Goal: Information Seeking & Learning: Learn about a topic

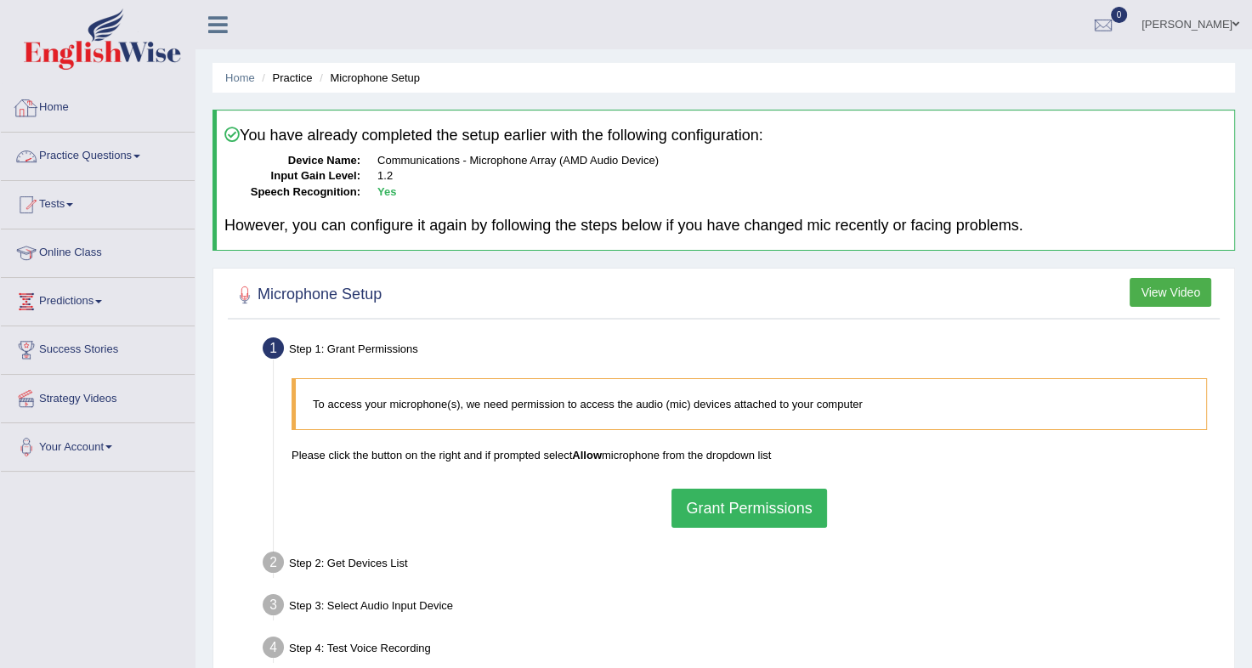
click at [109, 154] on link "Practice Questions" at bounding box center [98, 154] width 194 height 43
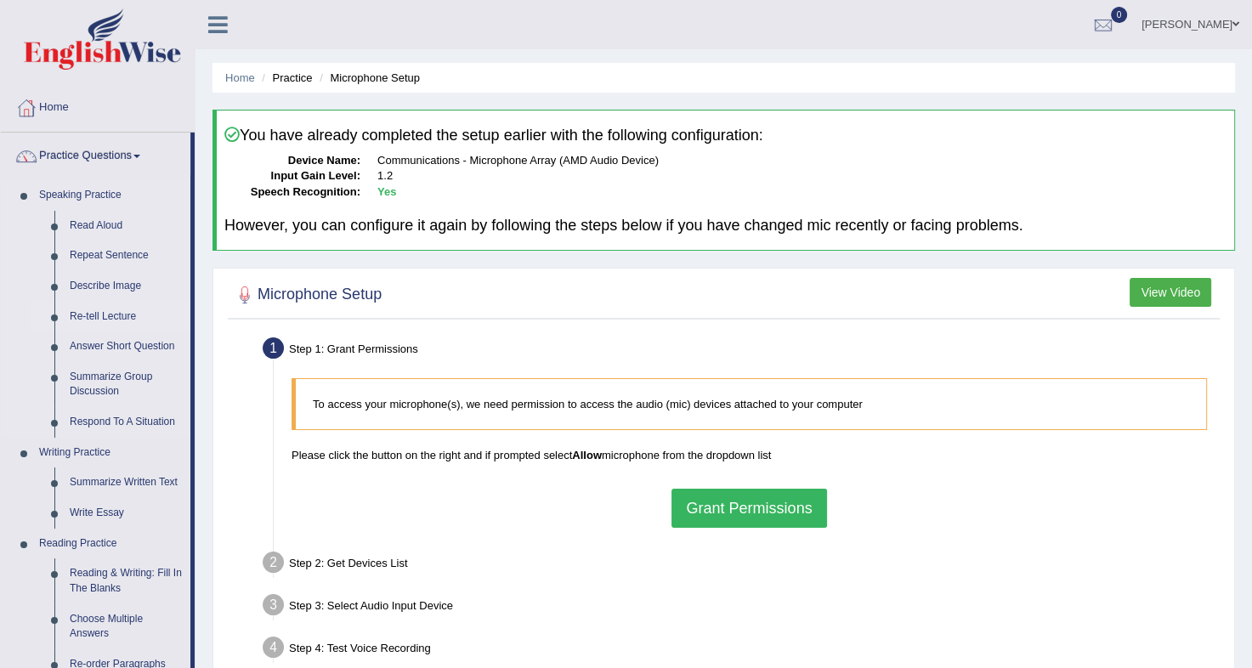
click at [85, 308] on link "Re-tell Lecture" at bounding box center [126, 317] width 128 height 31
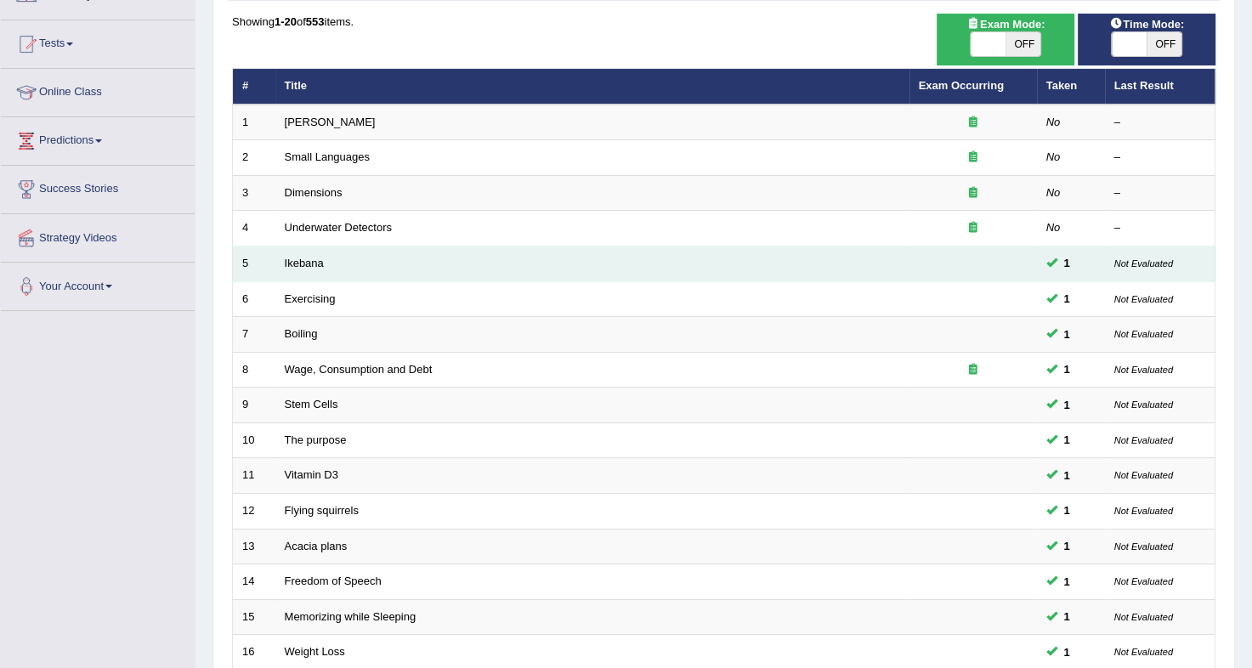
scroll to position [160, 0]
click at [298, 267] on link "Ikebana" at bounding box center [304, 264] width 39 height 13
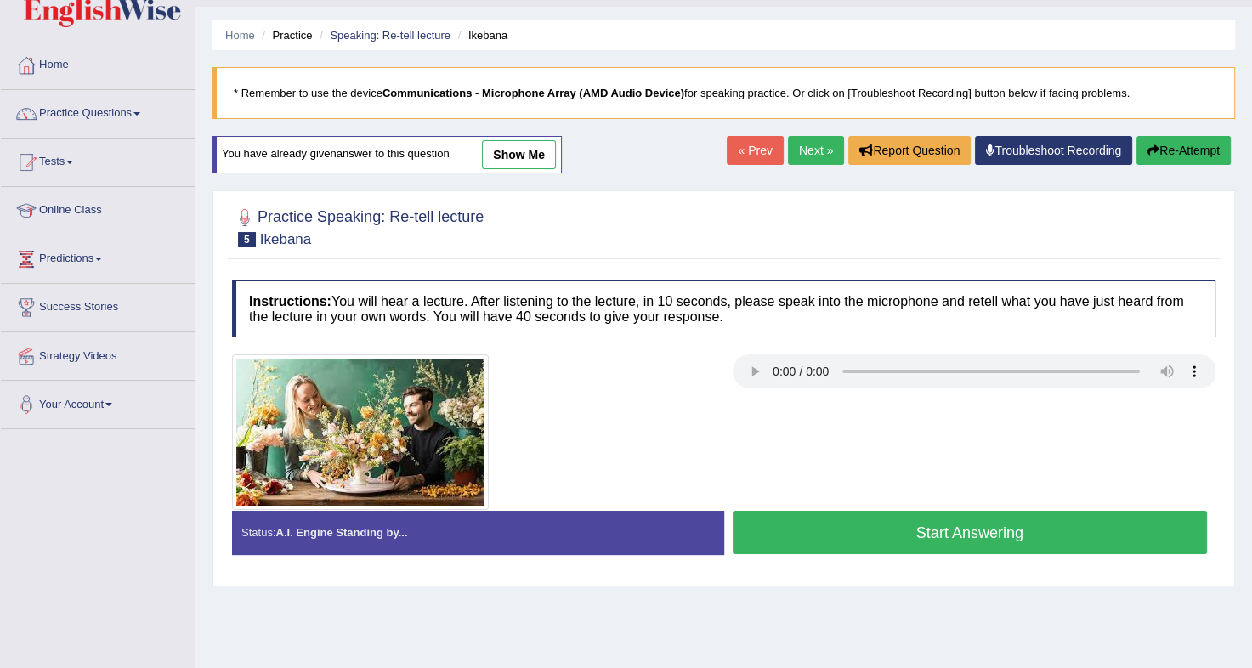
scroll to position [41, 0]
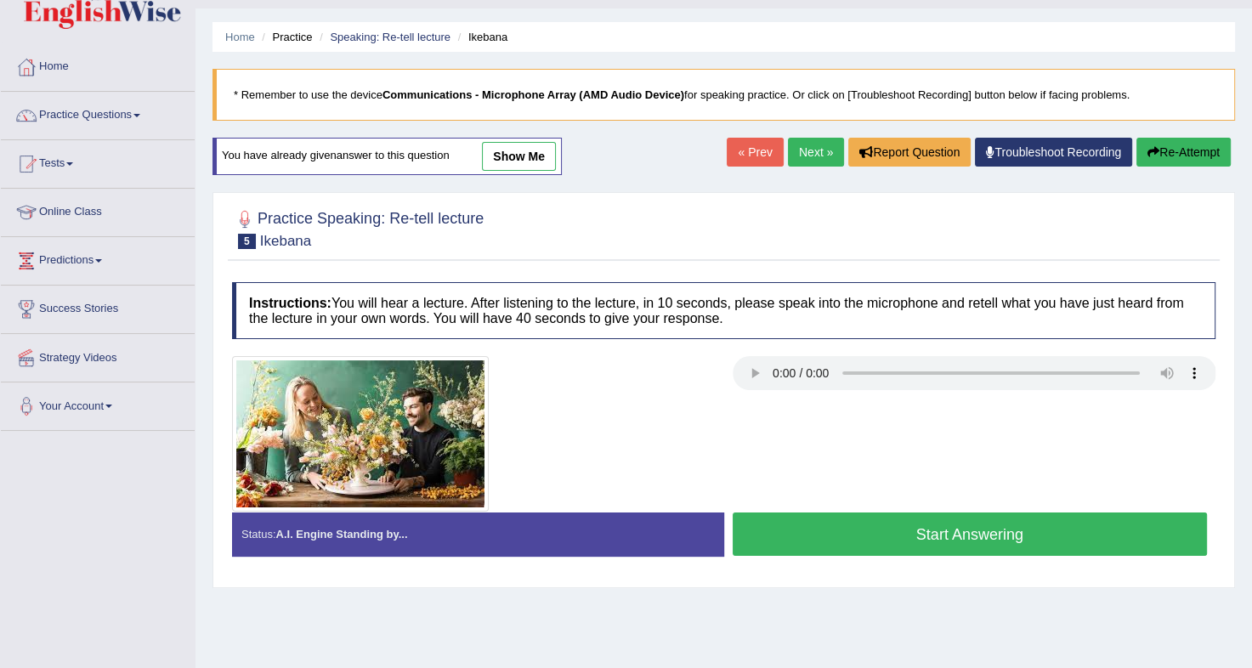
click at [493, 150] on link "show me" at bounding box center [519, 156] width 74 height 29
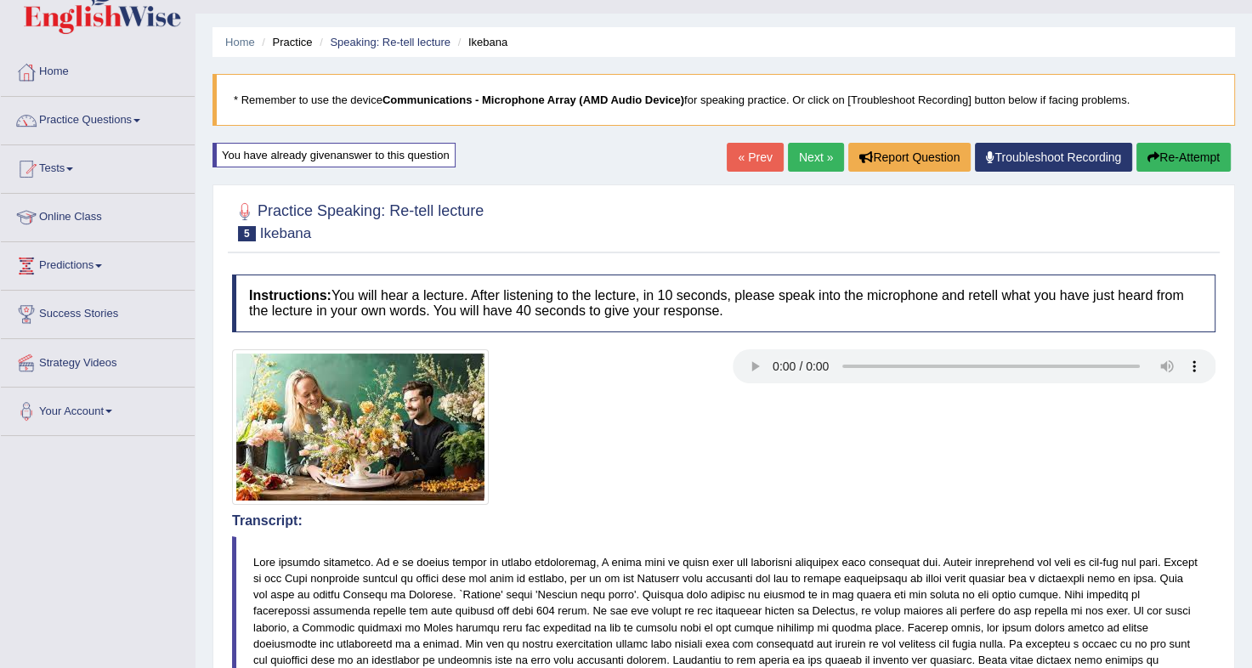
scroll to position [0, 0]
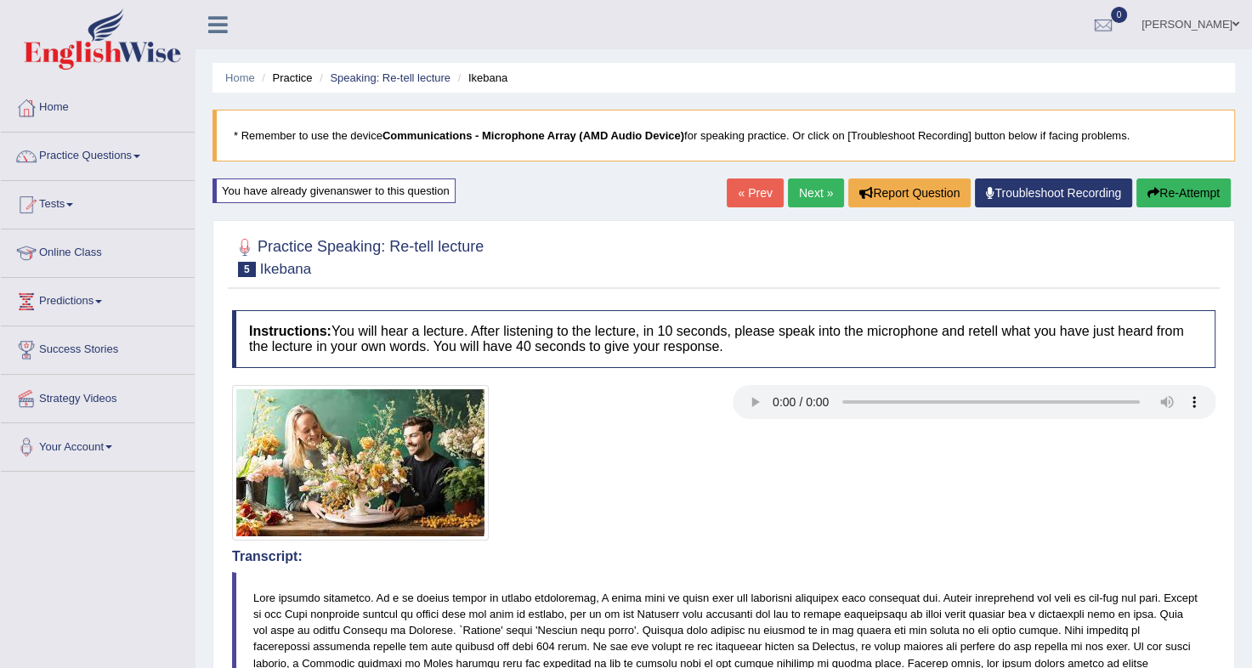
click at [754, 196] on link "« Prev" at bounding box center [755, 193] width 56 height 29
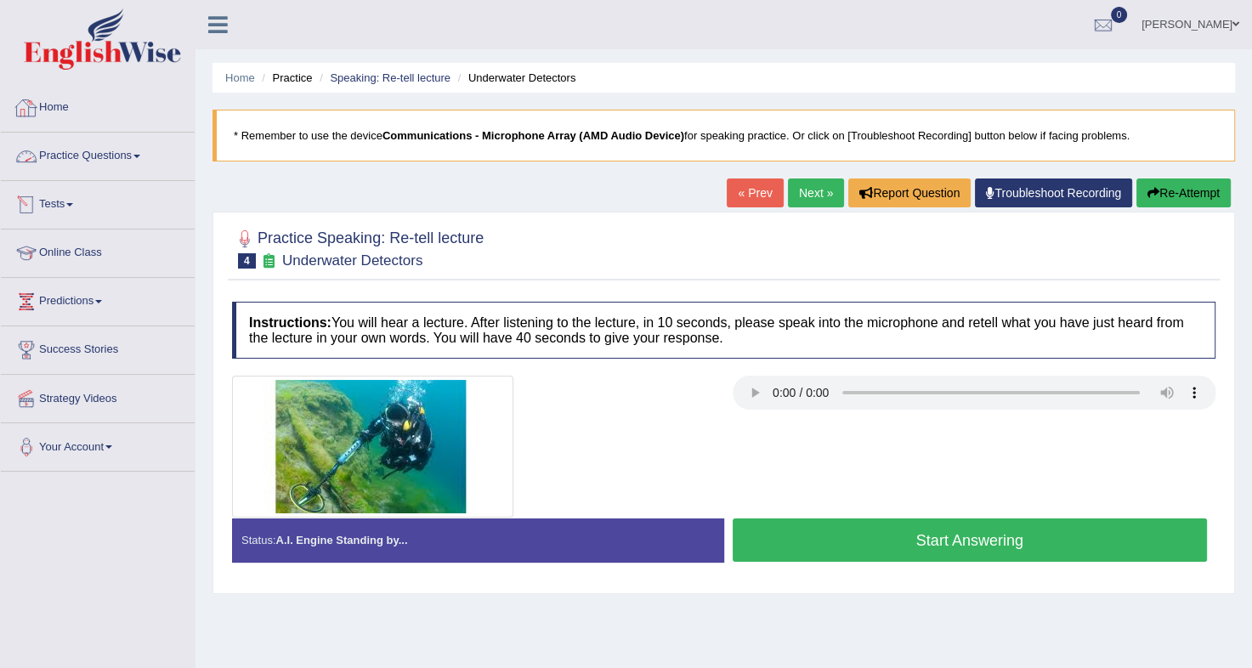
click at [139, 148] on link "Practice Questions" at bounding box center [98, 154] width 194 height 43
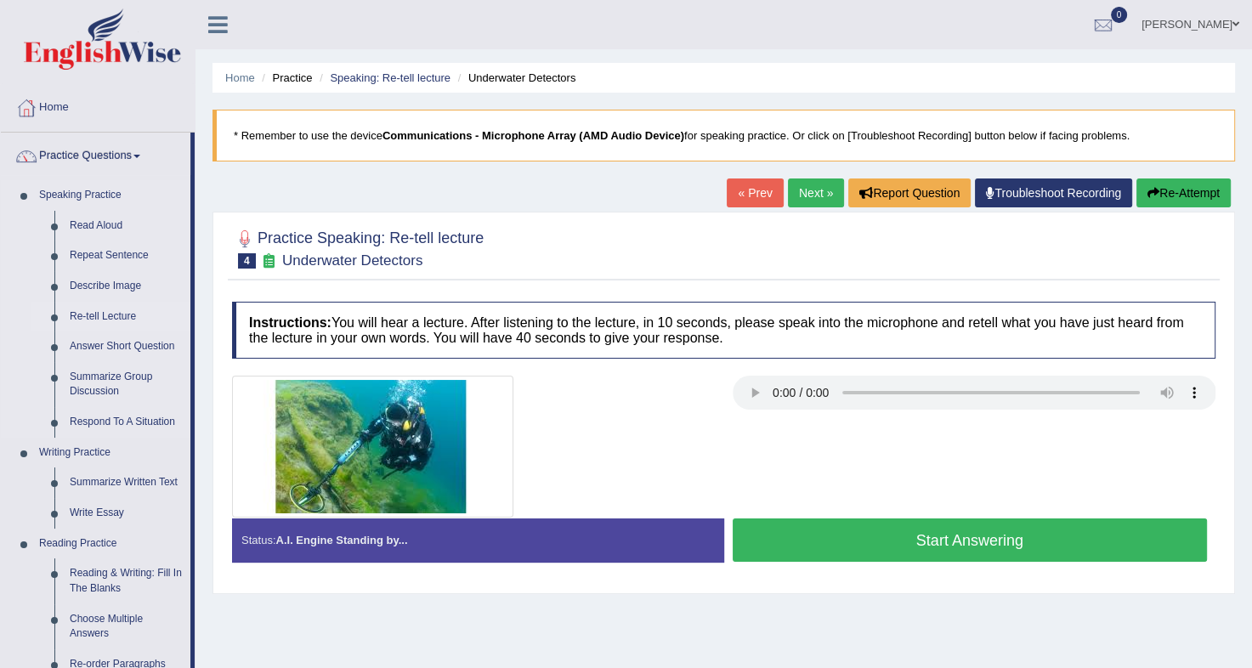
click at [82, 311] on link "Re-tell Lecture" at bounding box center [126, 317] width 128 height 31
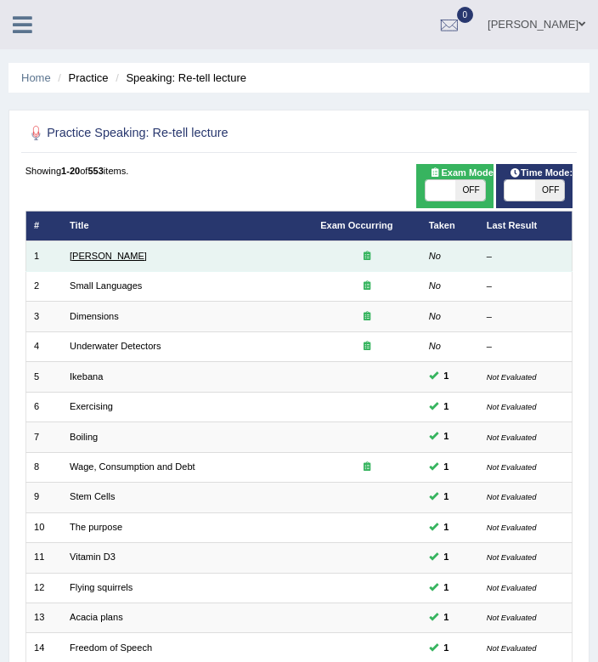
click at [85, 251] on link "Amory Lovins" at bounding box center [108, 256] width 77 height 10
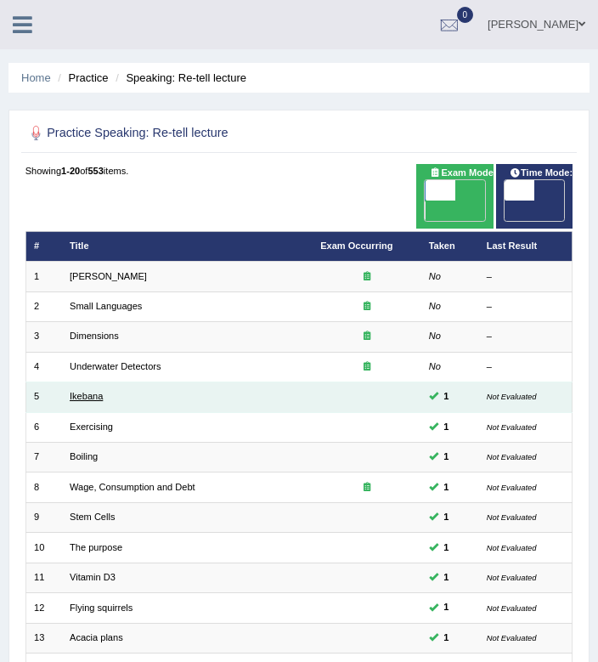
click at [88, 391] on link "Ikebana" at bounding box center [86, 396] width 33 height 10
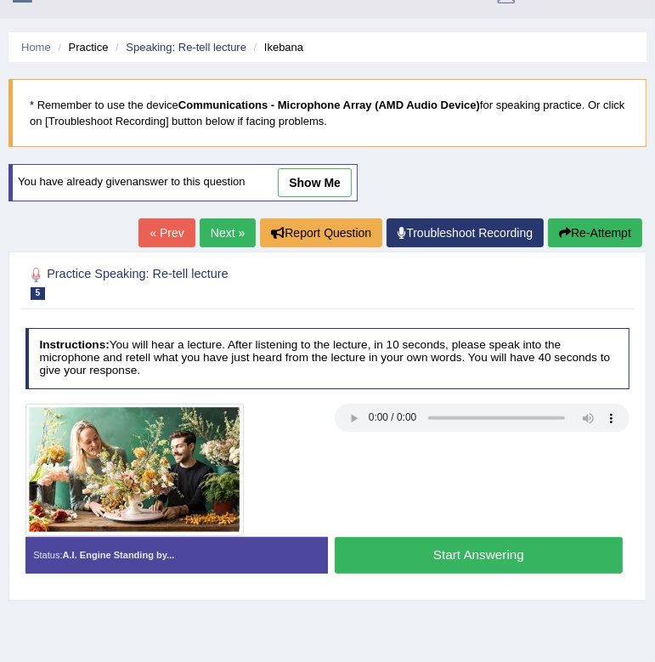
scroll to position [15, 0]
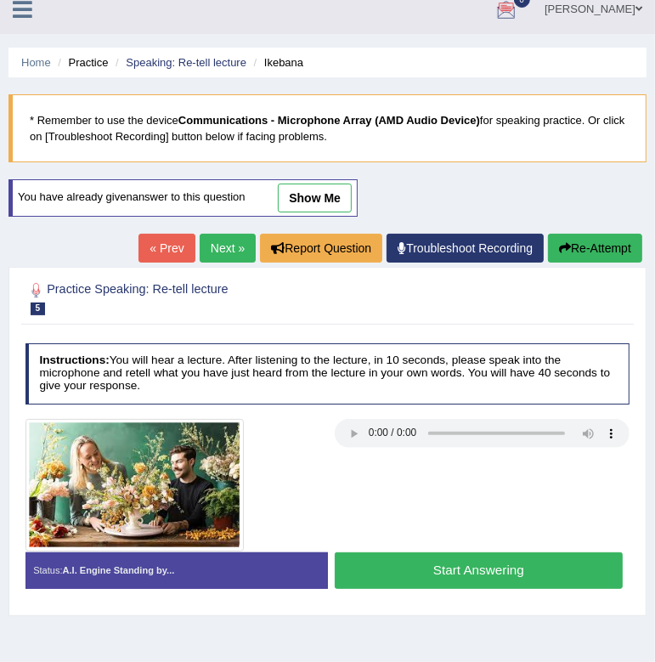
click at [174, 247] on link "« Prev" at bounding box center [167, 248] width 56 height 29
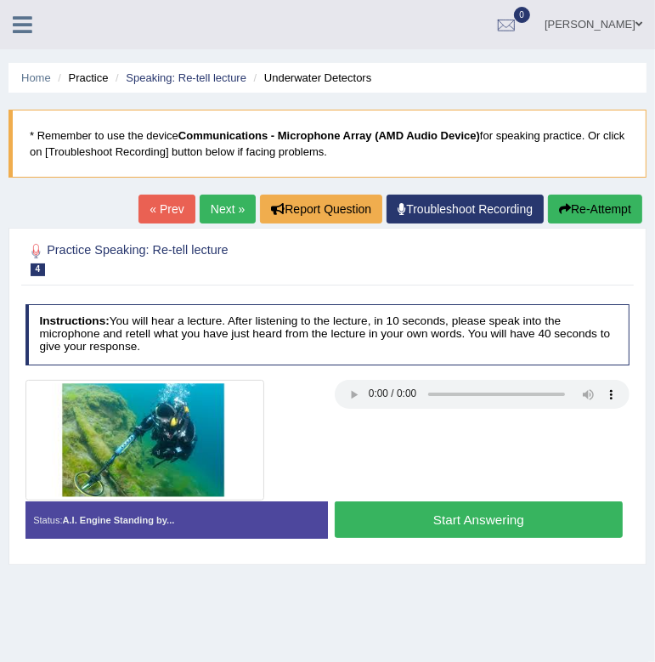
click at [165, 210] on link "« Prev" at bounding box center [167, 209] width 56 height 29
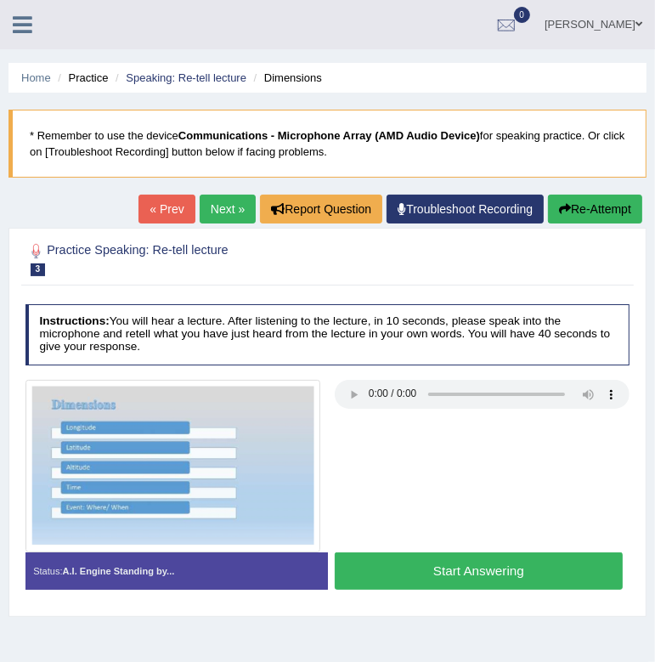
click at [165, 206] on link "« Prev" at bounding box center [167, 209] width 56 height 29
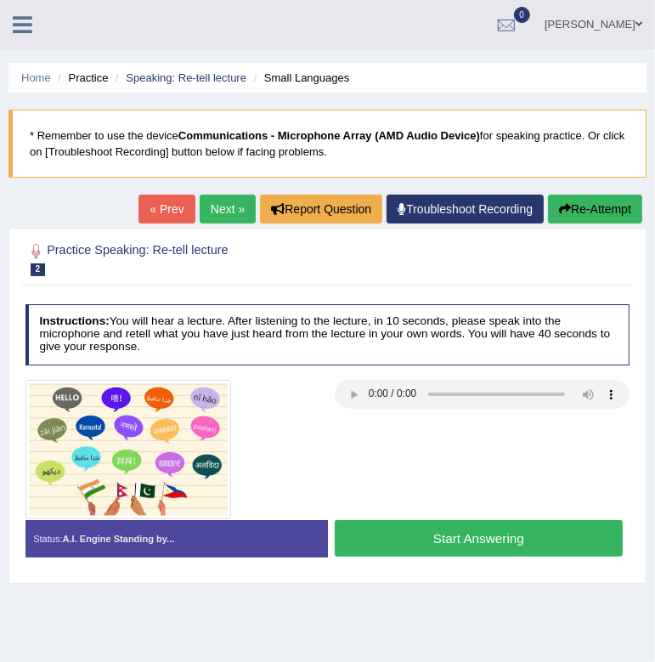
click at [508, 536] on button "Start Answering" at bounding box center [479, 538] width 288 height 37
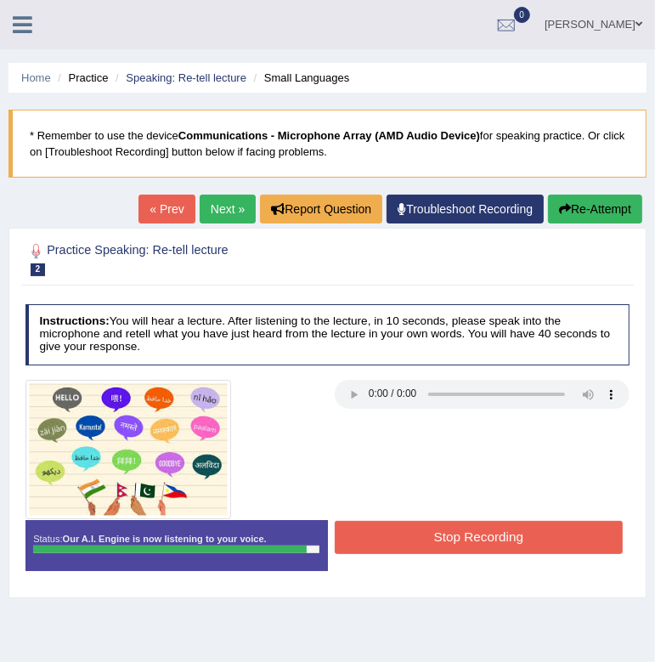
click at [500, 532] on button "Stop Recording" at bounding box center [479, 537] width 288 height 33
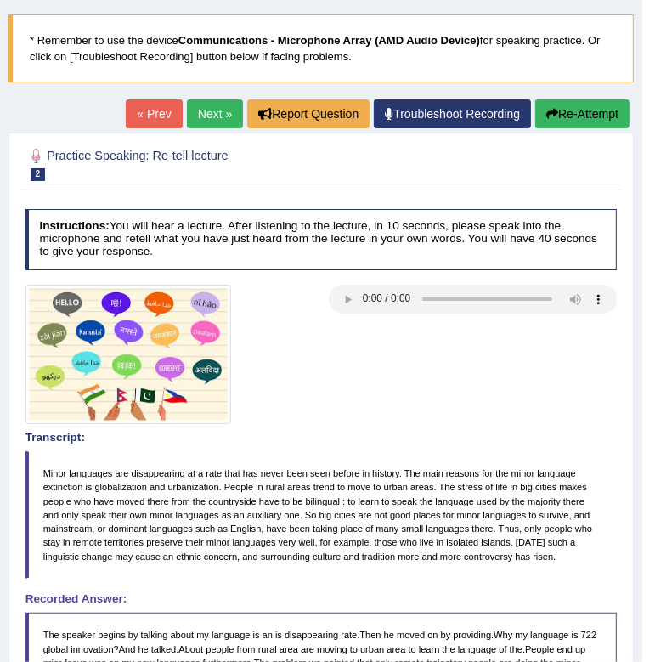
scroll to position [99, 0]
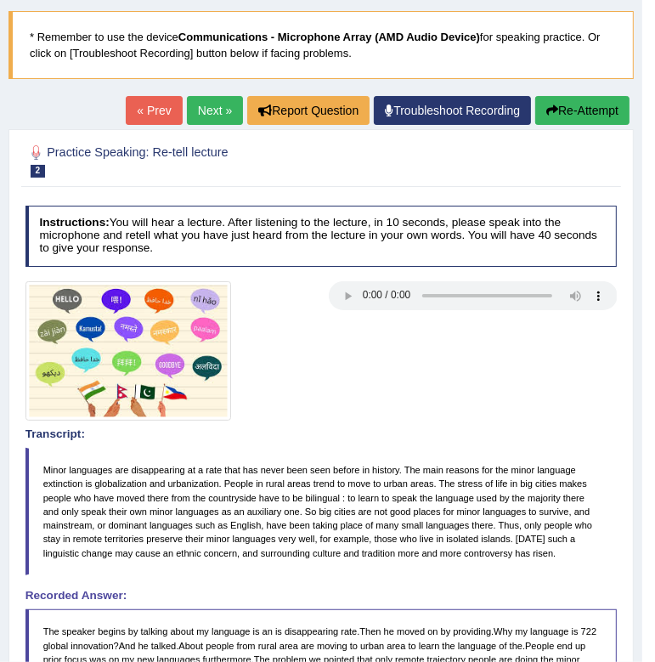
click at [591, 111] on button "Re-Attempt" at bounding box center [583, 110] width 94 height 29
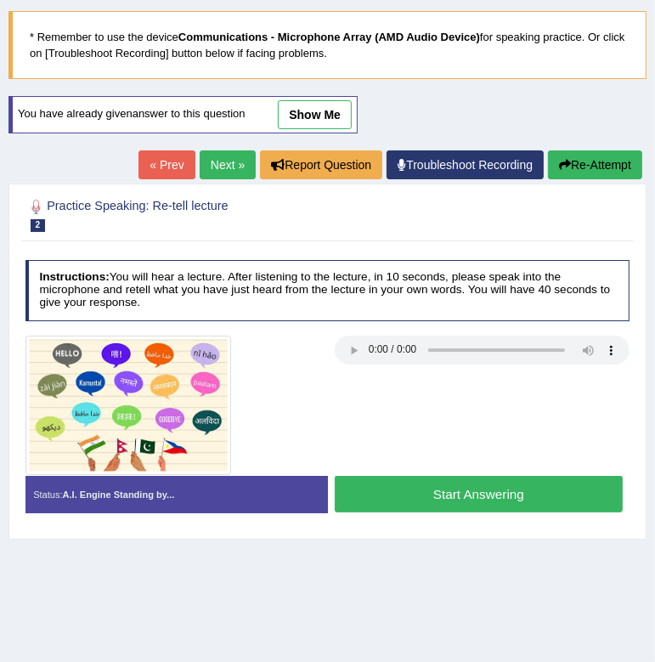
click at [468, 488] on button "Start Answering" at bounding box center [479, 494] width 288 height 37
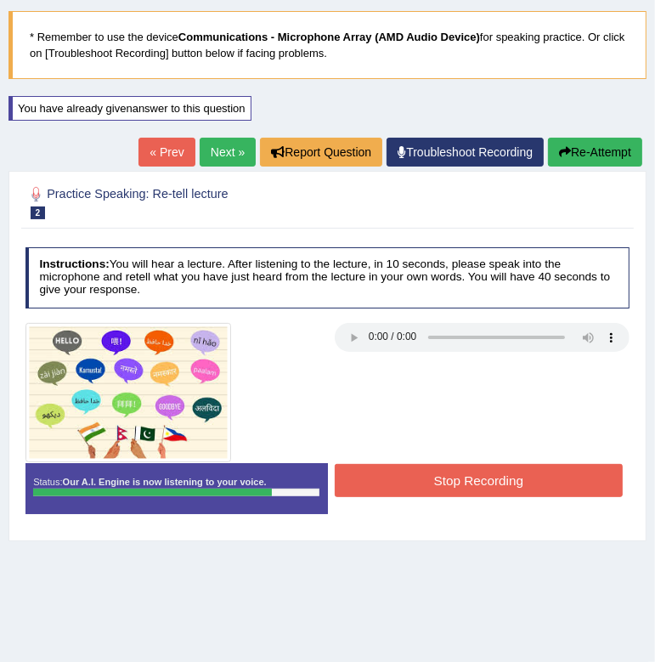
click at [468, 488] on button "Stop Recording" at bounding box center [479, 480] width 288 height 33
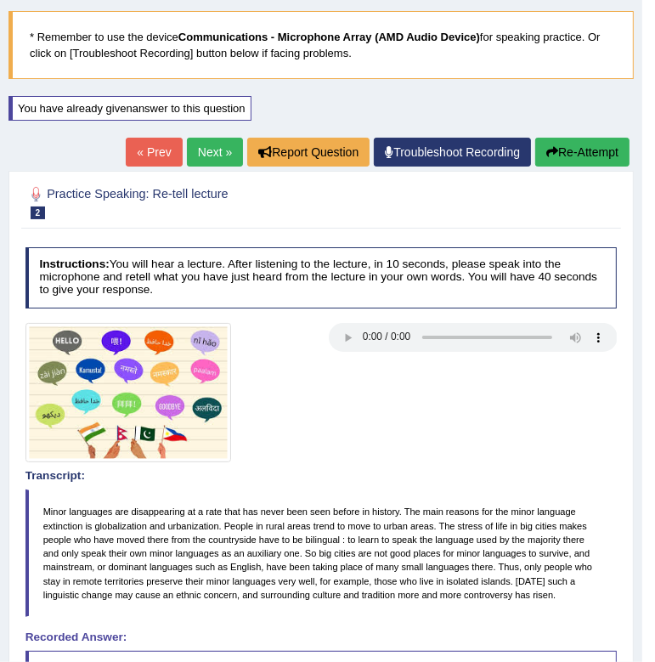
scroll to position [54, 0]
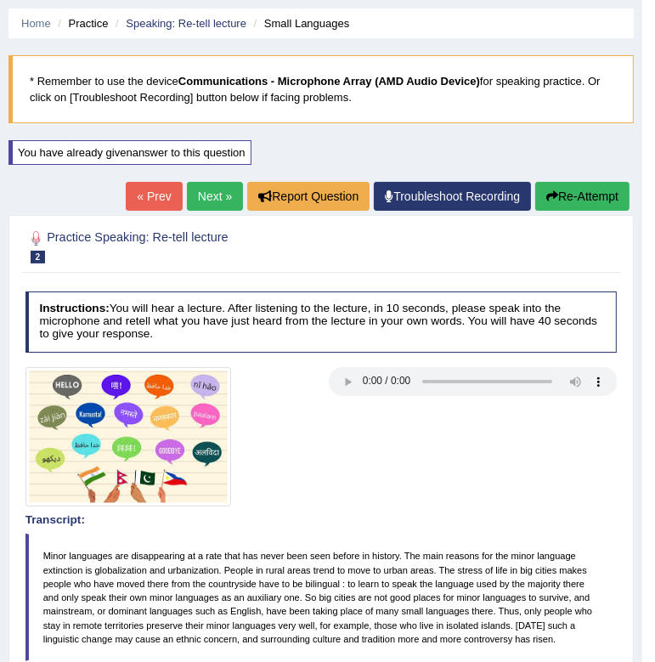
click at [569, 186] on button "Re-Attempt" at bounding box center [583, 196] width 94 height 29
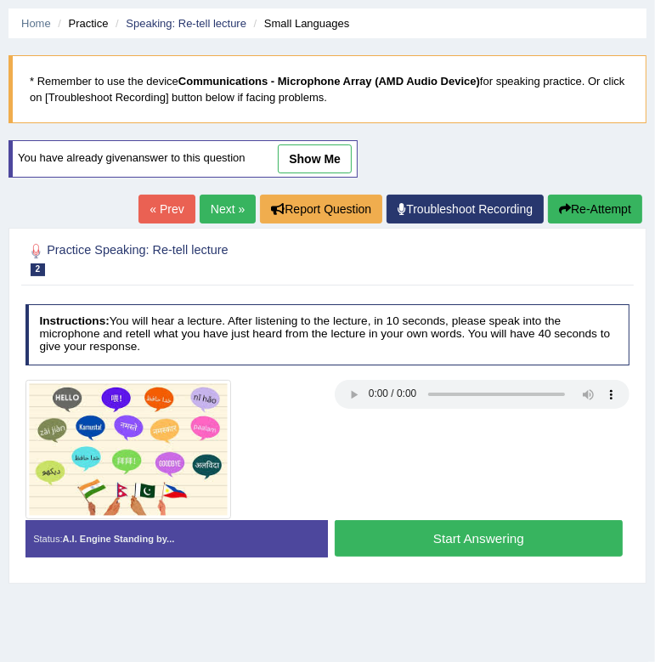
click at [500, 543] on button "Start Answering" at bounding box center [479, 538] width 288 height 37
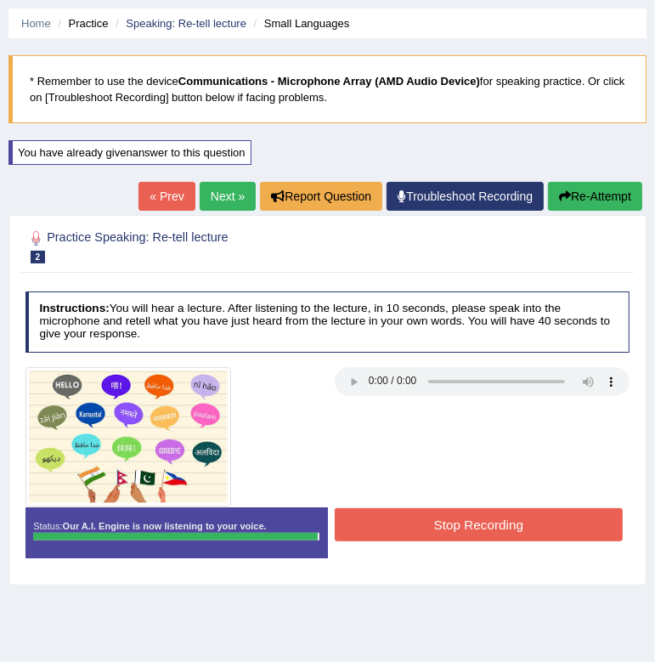
click at [479, 516] on button "Stop Recording" at bounding box center [479, 524] width 288 height 33
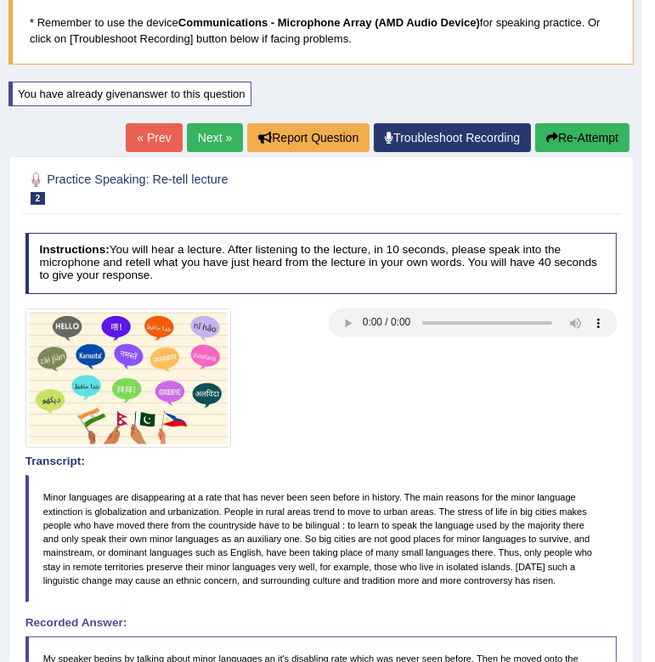
scroll to position [105, 0]
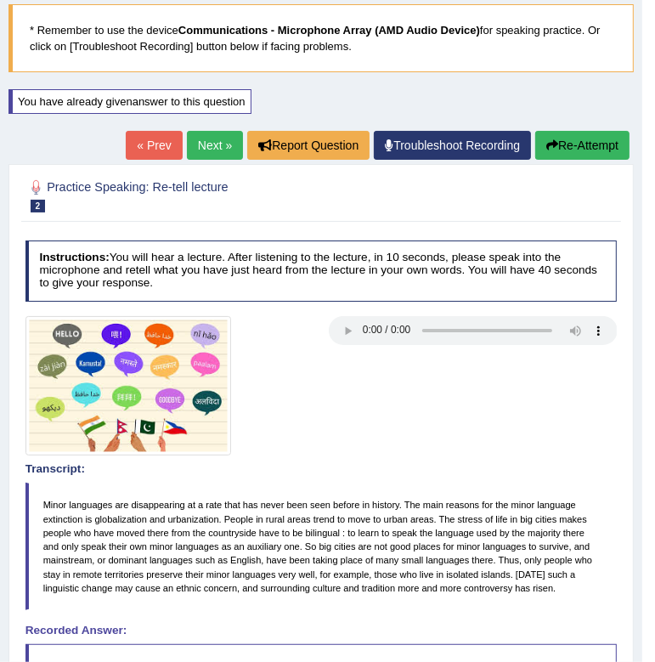
click at [602, 150] on button "Re-Attempt" at bounding box center [583, 145] width 94 height 29
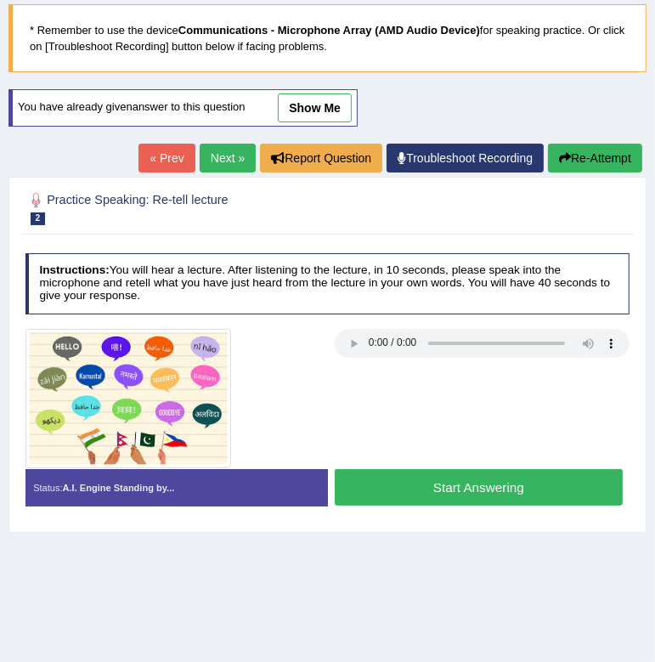
click at [424, 469] on button "Start Answering" at bounding box center [479, 487] width 288 height 37
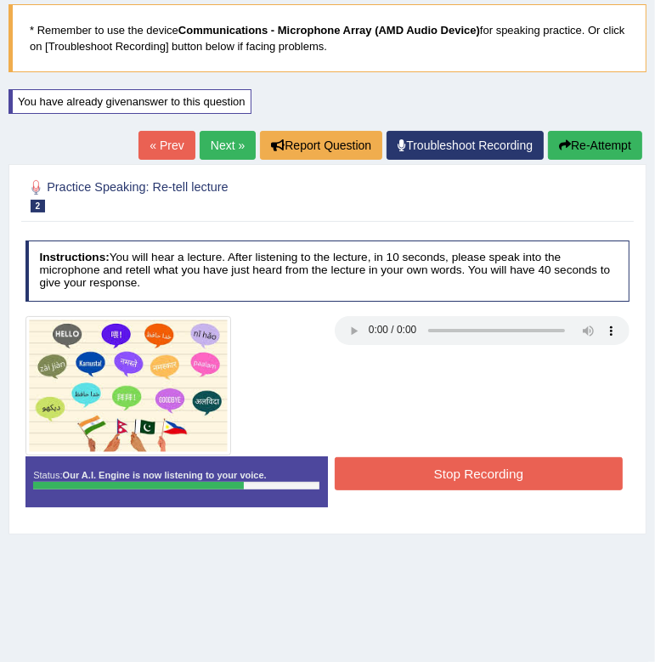
click at [424, 469] on button "Stop Recording" at bounding box center [479, 473] width 288 height 33
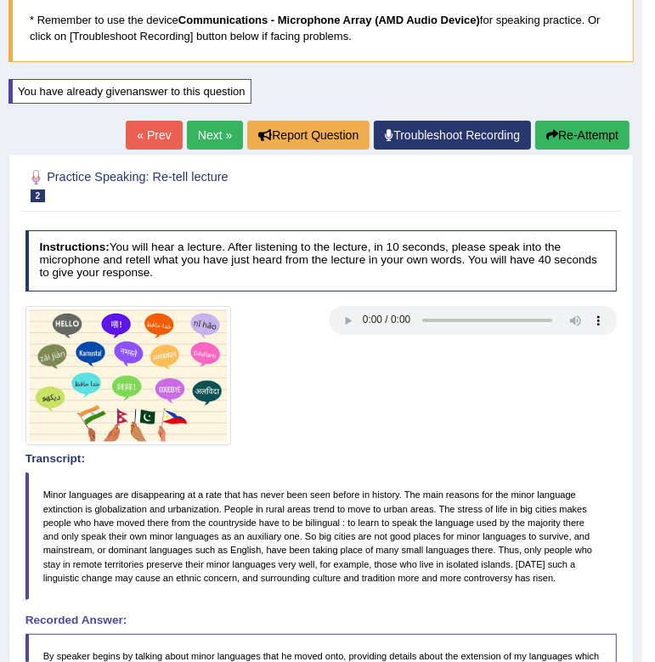
scroll to position [112, 0]
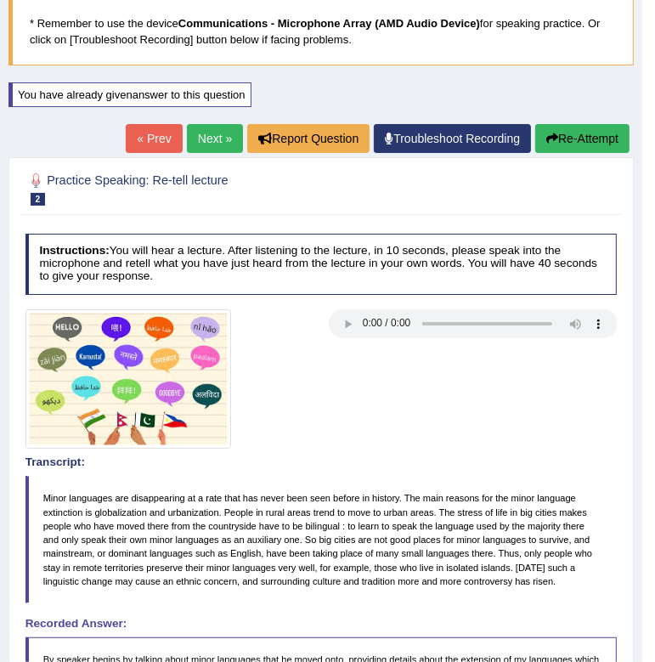
click at [594, 118] on div "Home Practice Speaking: Re-tell lecture Small Languages * Remember to use the d…" at bounding box center [321, 508] width 643 height 1241
click at [588, 126] on button "Re-Attempt" at bounding box center [583, 138] width 94 height 29
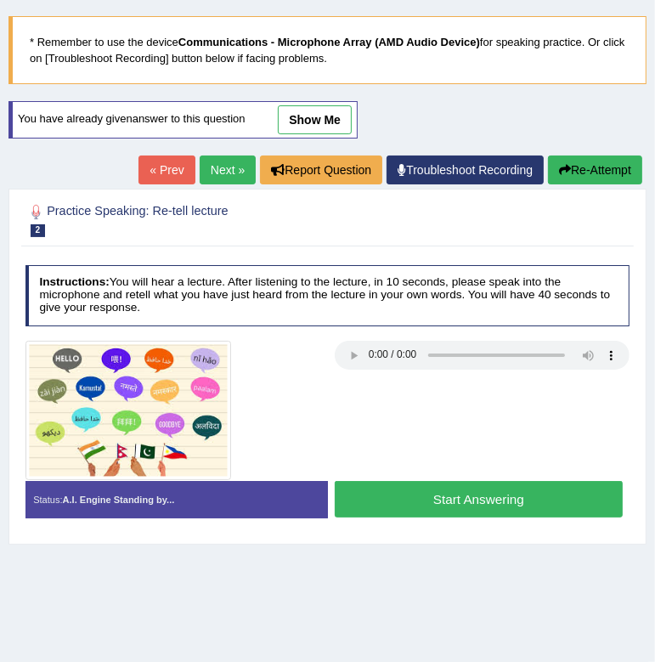
click at [573, 493] on button "Start Answering" at bounding box center [479, 499] width 288 height 37
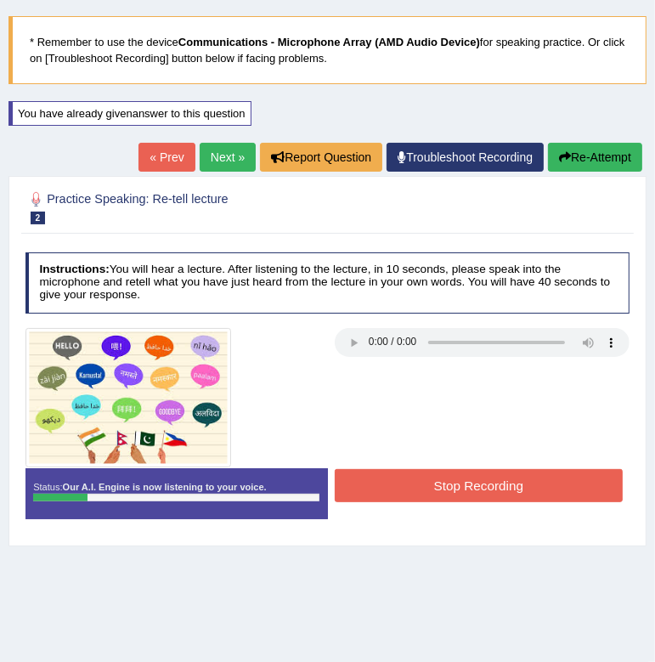
click at [564, 154] on icon "button" at bounding box center [565, 157] width 12 height 12
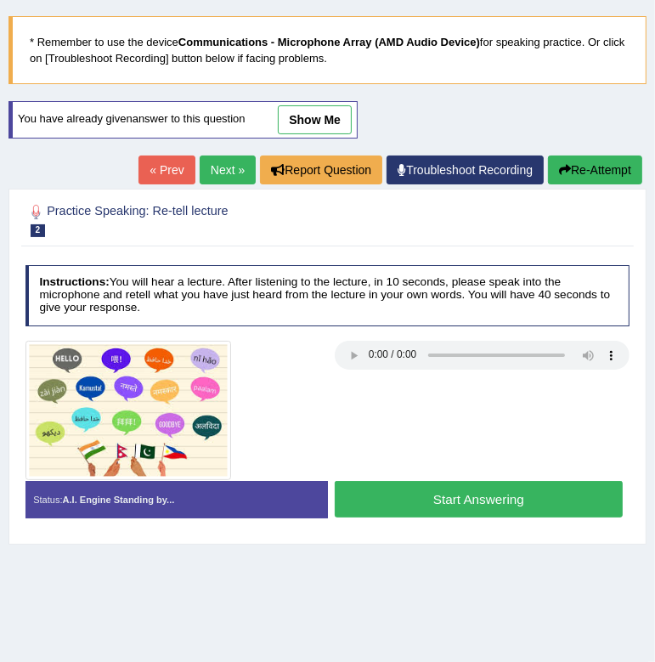
click at [431, 490] on button "Start Answering" at bounding box center [479, 499] width 288 height 37
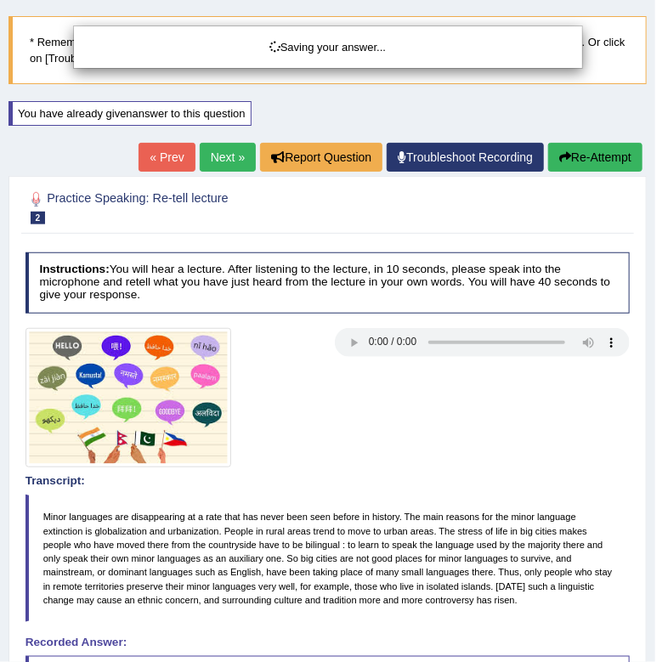
click at [431, 490] on div "Saving your answer..." at bounding box center [334, 331] width 668 height 662
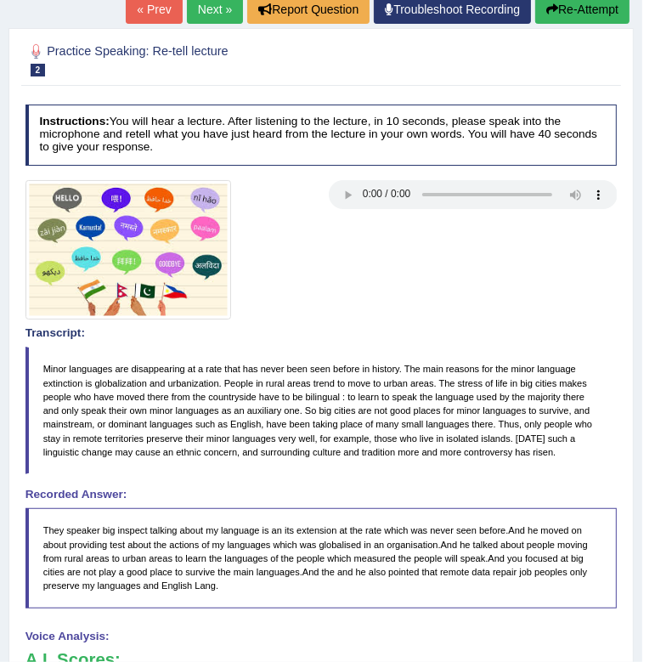
scroll to position [153, 0]
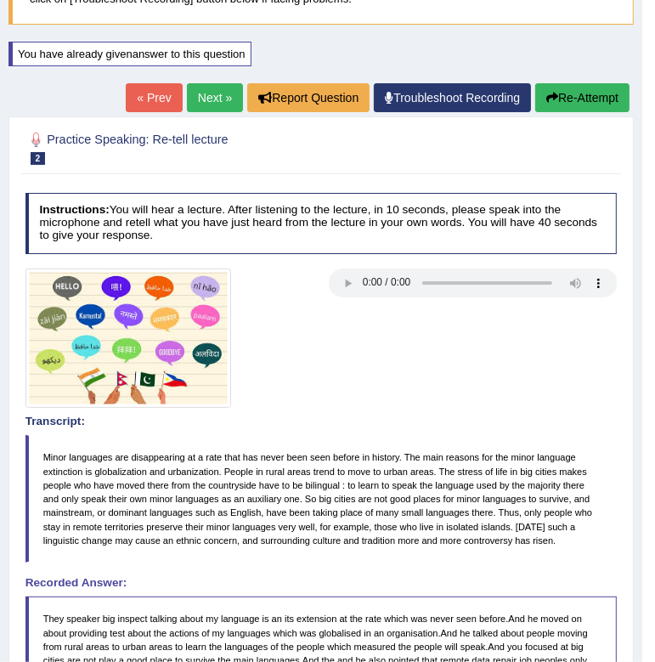
click at [572, 92] on button "Re-Attempt" at bounding box center [583, 97] width 94 height 29
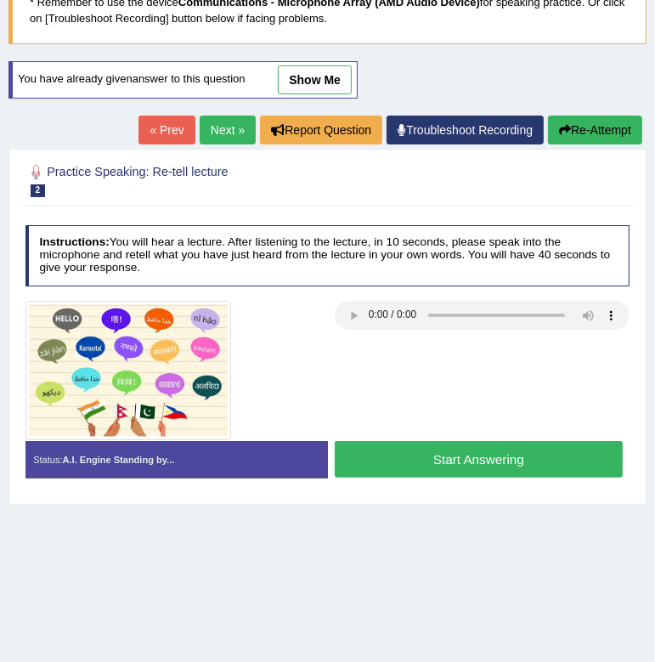
click at [447, 458] on button "Start Answering" at bounding box center [479, 459] width 288 height 37
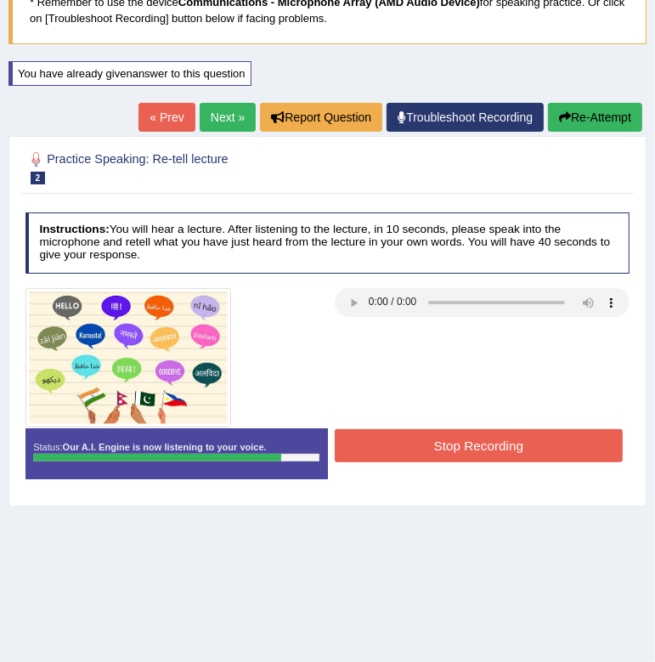
click at [450, 455] on button "Stop Recording" at bounding box center [479, 445] width 288 height 33
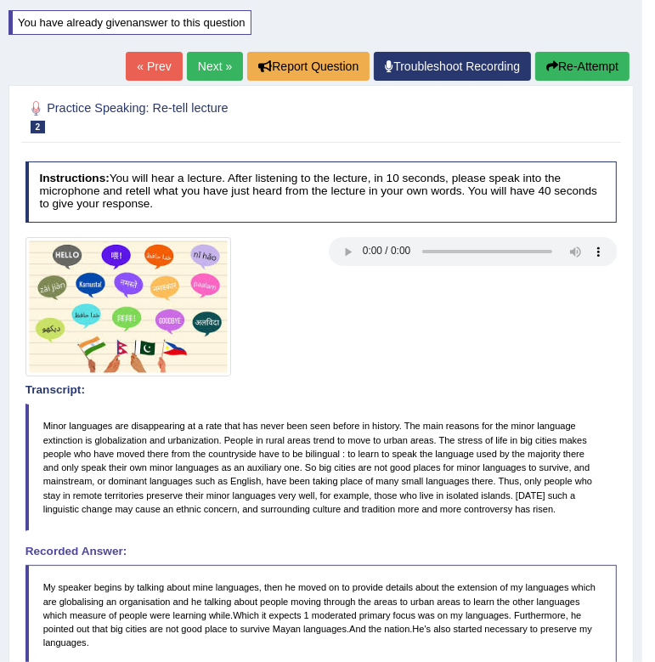
scroll to position [147, 0]
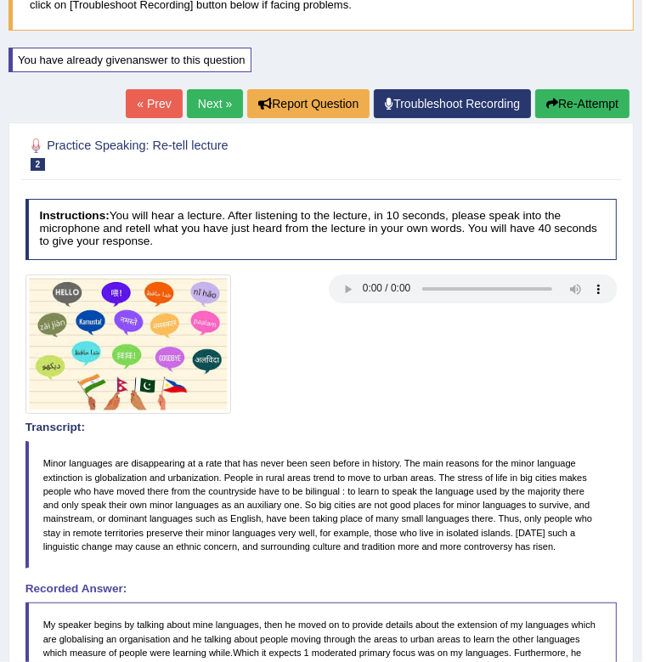
click at [575, 94] on button "Re-Attempt" at bounding box center [583, 103] width 94 height 29
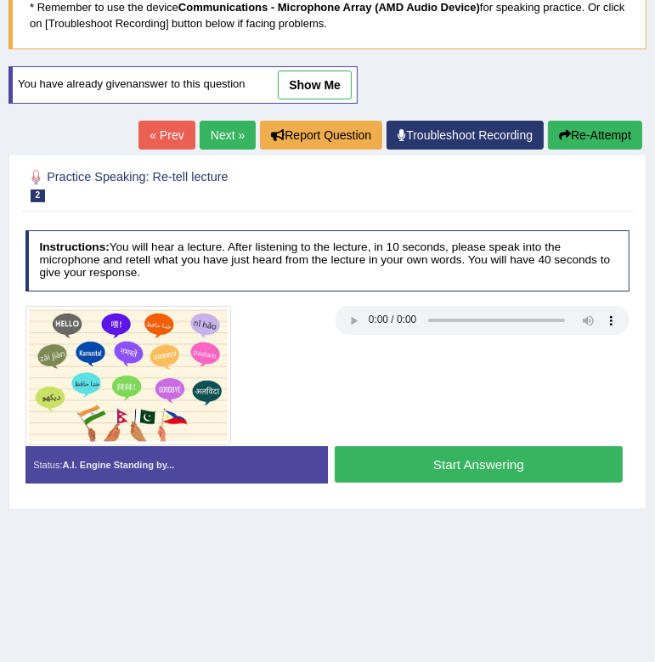
click at [500, 466] on button "Start Answering" at bounding box center [479, 464] width 288 height 37
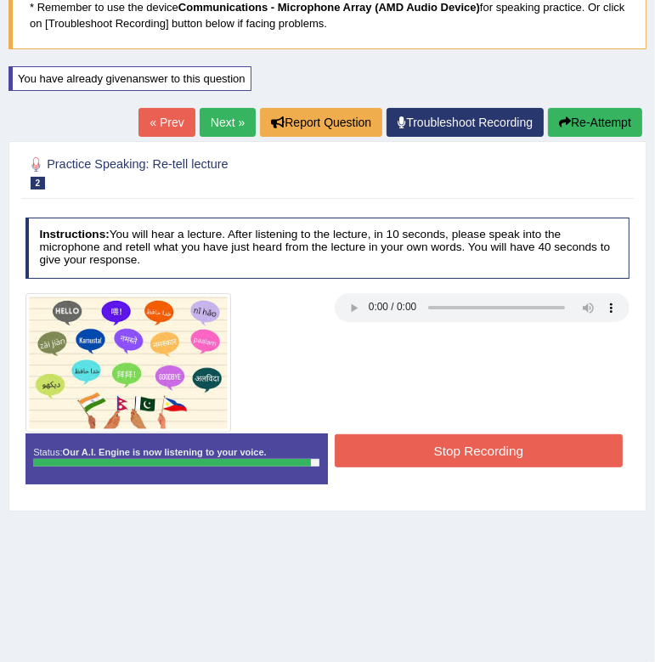
click at [496, 451] on button "Stop Recording" at bounding box center [479, 450] width 288 height 33
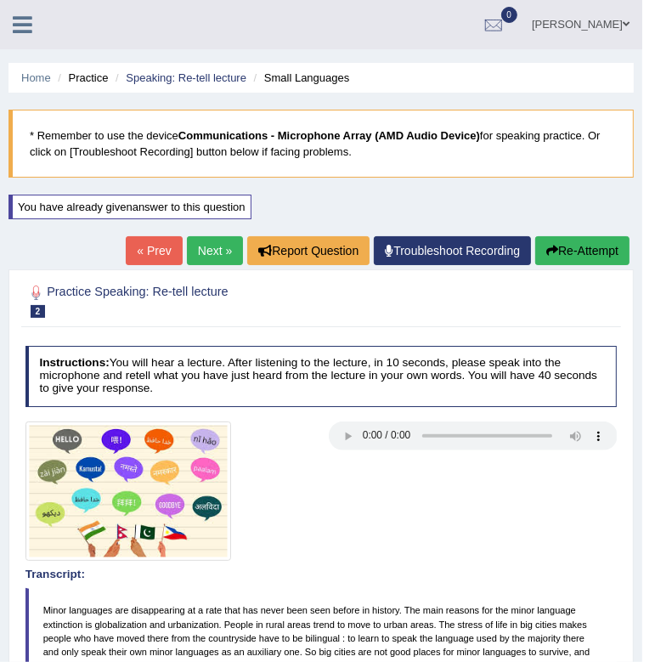
click at [570, 244] on button "Re-Attempt" at bounding box center [583, 250] width 94 height 29
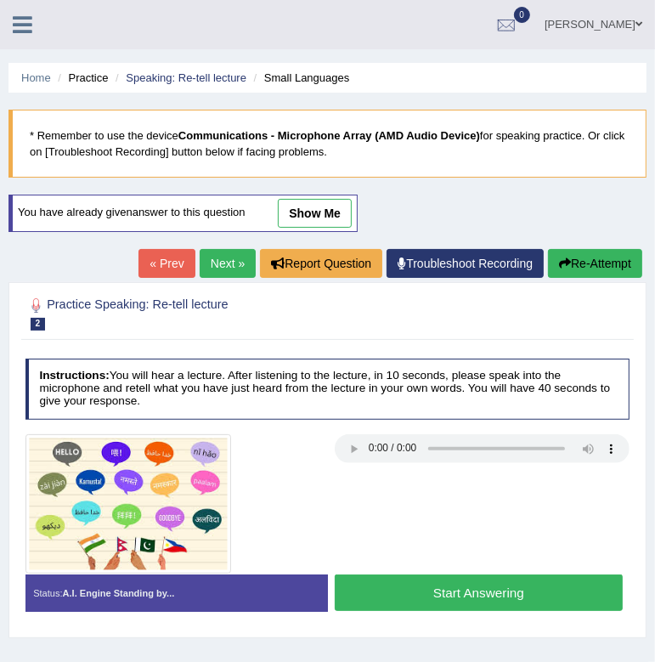
click at [432, 584] on button "Start Answering" at bounding box center [479, 593] width 288 height 37
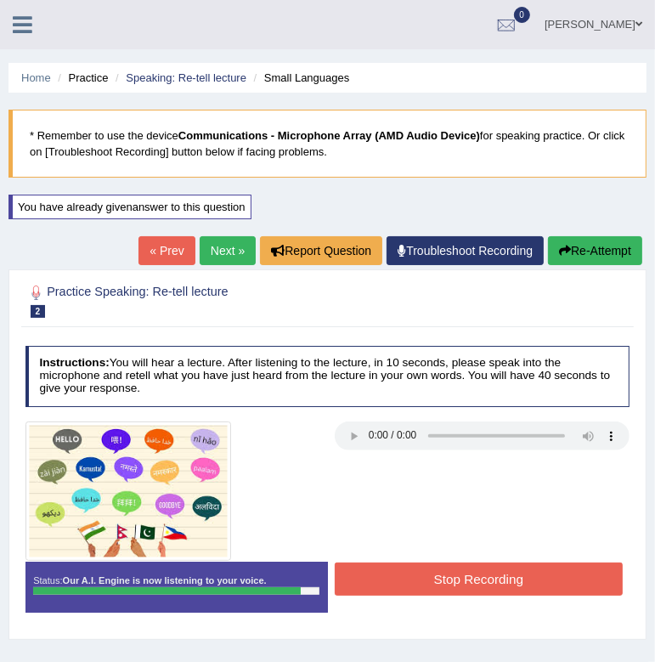
click at [432, 584] on button "Stop Recording" at bounding box center [479, 579] width 288 height 33
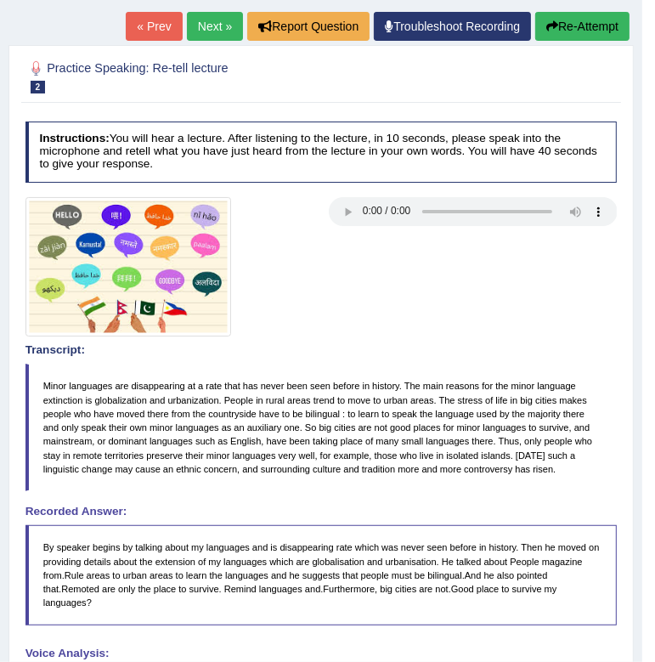
scroll to position [201, 0]
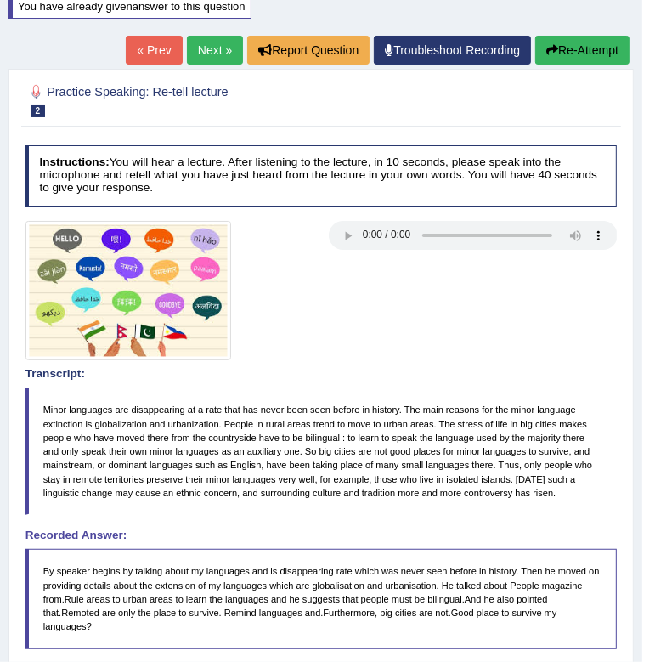
click at [582, 40] on button "Re-Attempt" at bounding box center [583, 50] width 94 height 29
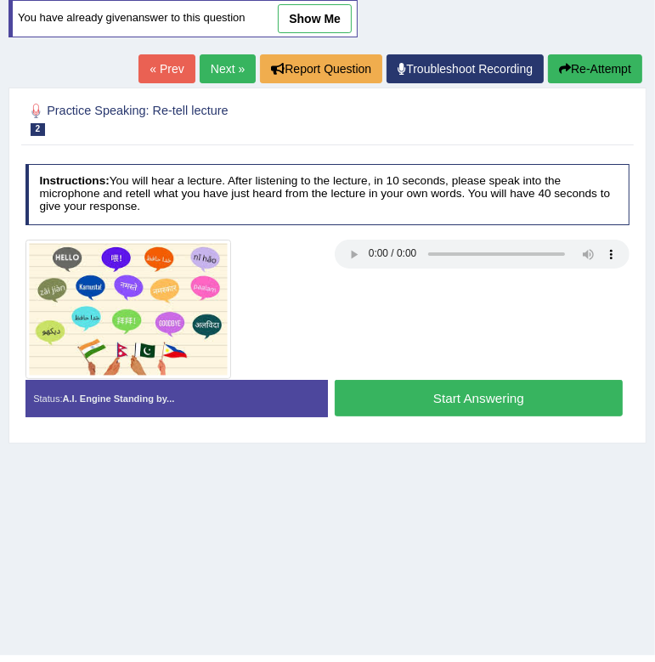
click at [431, 389] on button "Start Answering" at bounding box center [479, 398] width 288 height 37
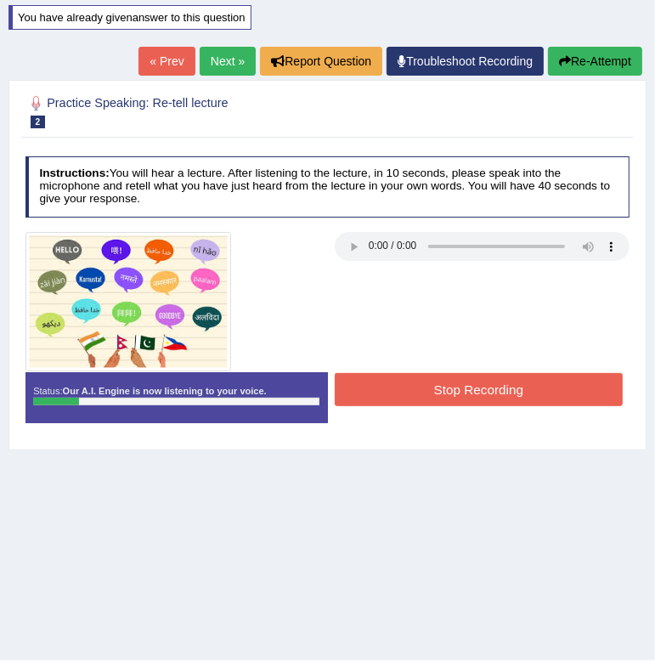
click at [583, 71] on button "Re-Attempt" at bounding box center [595, 61] width 94 height 29
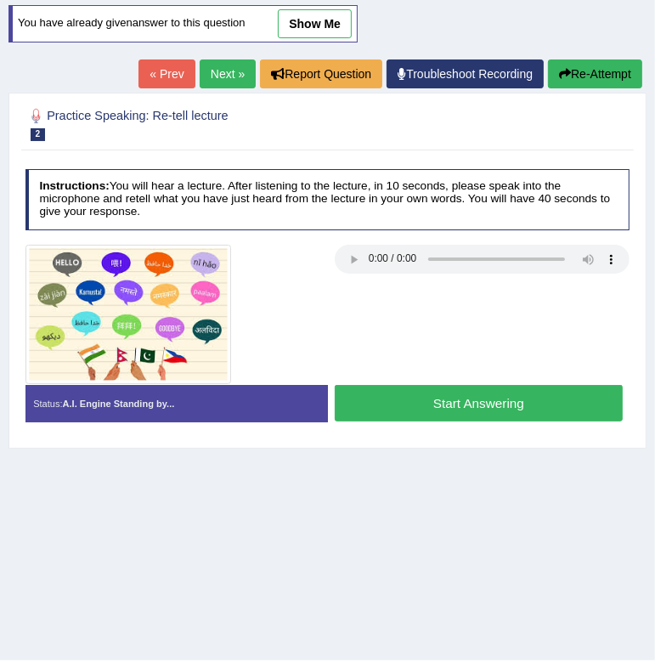
click at [443, 403] on button "Start Answering" at bounding box center [479, 403] width 288 height 37
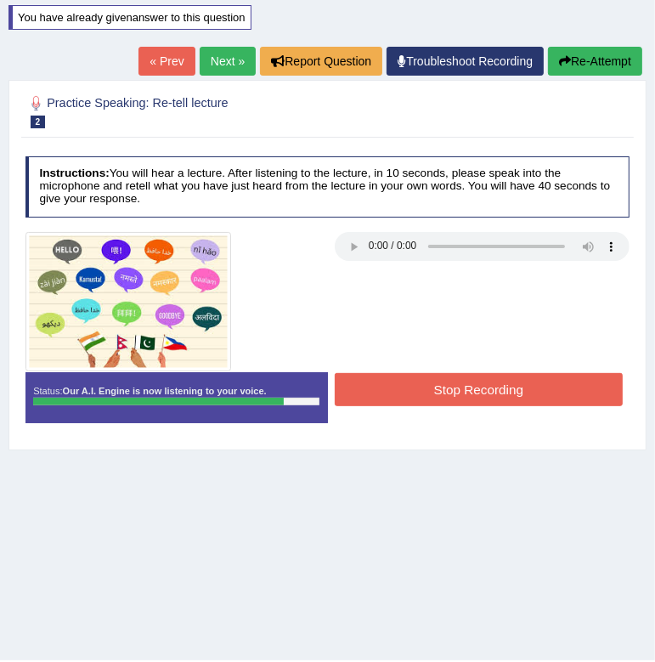
click at [456, 387] on button "Stop Recording" at bounding box center [479, 389] width 288 height 33
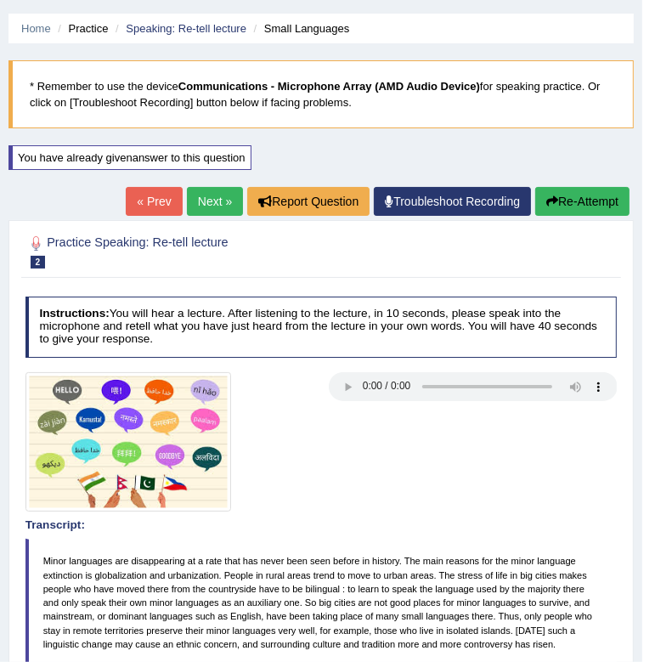
scroll to position [38, 0]
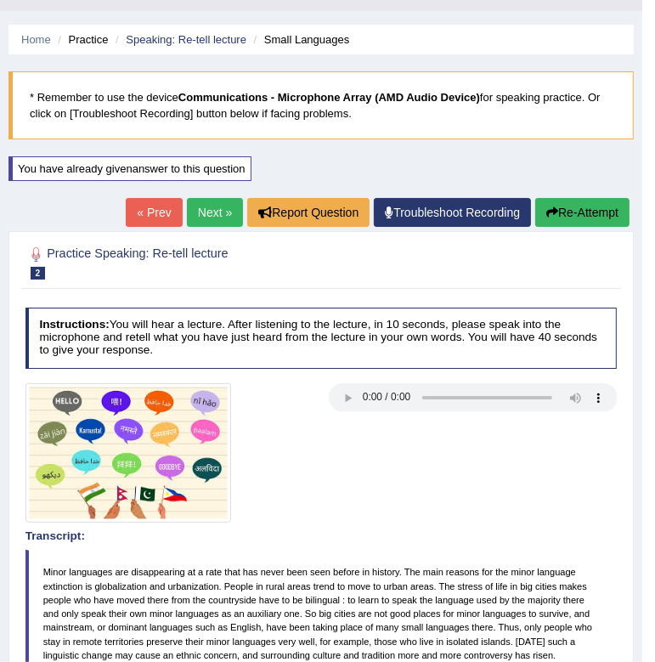
click at [591, 217] on button "Re-Attempt" at bounding box center [583, 212] width 94 height 29
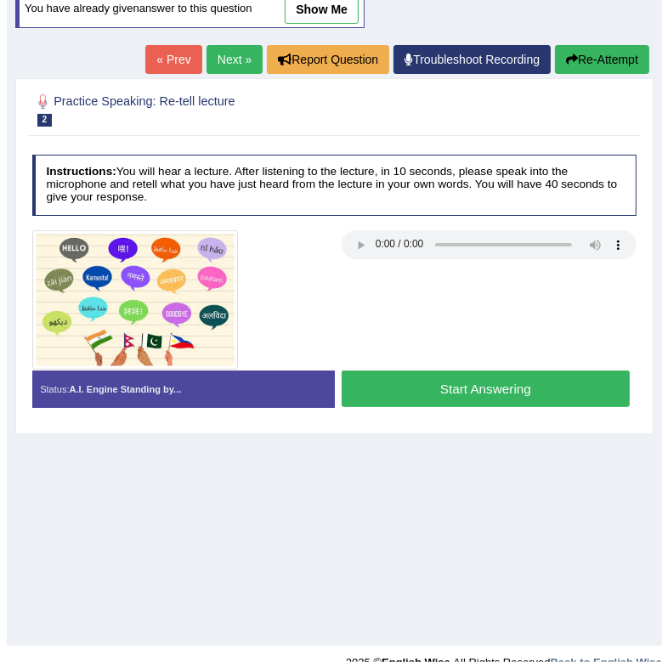
scroll to position [230, 0]
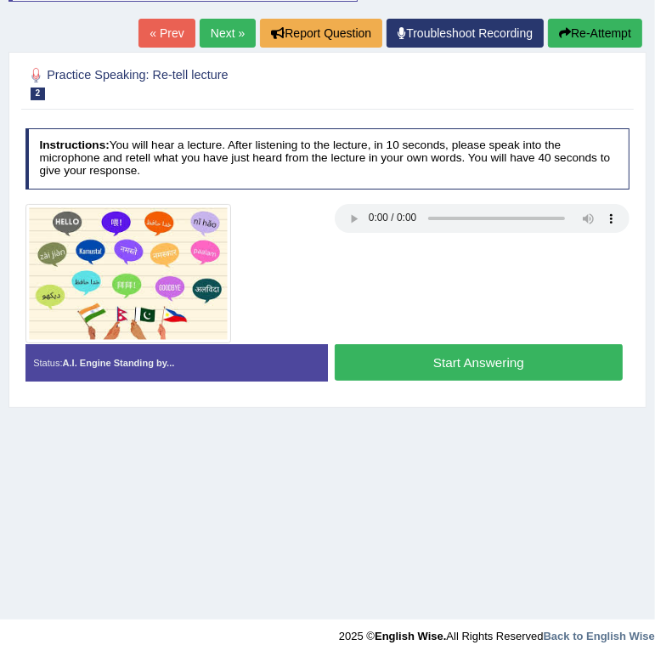
click at [462, 360] on button "Start Answering" at bounding box center [479, 362] width 288 height 37
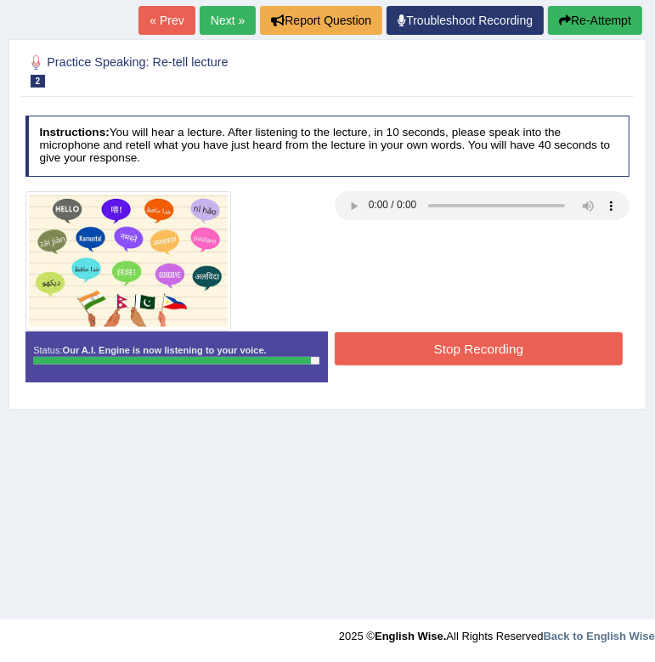
click at [466, 356] on button "Stop Recording" at bounding box center [479, 348] width 288 height 33
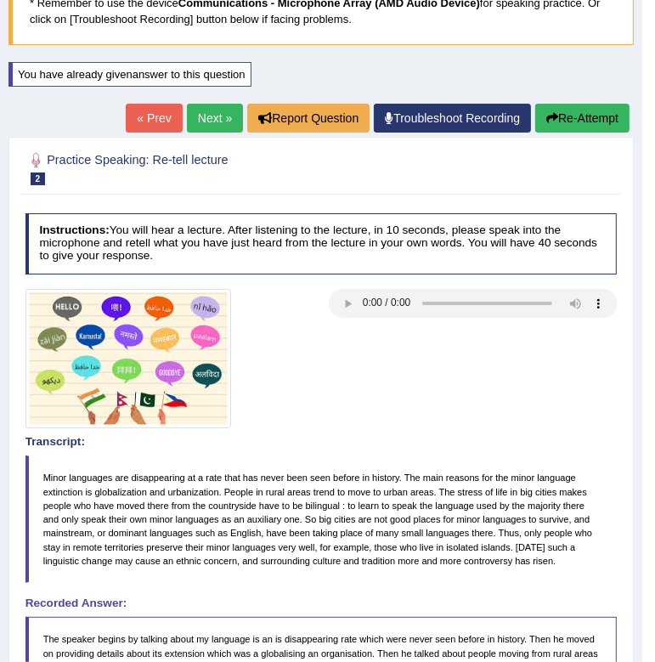
scroll to position [131, 0]
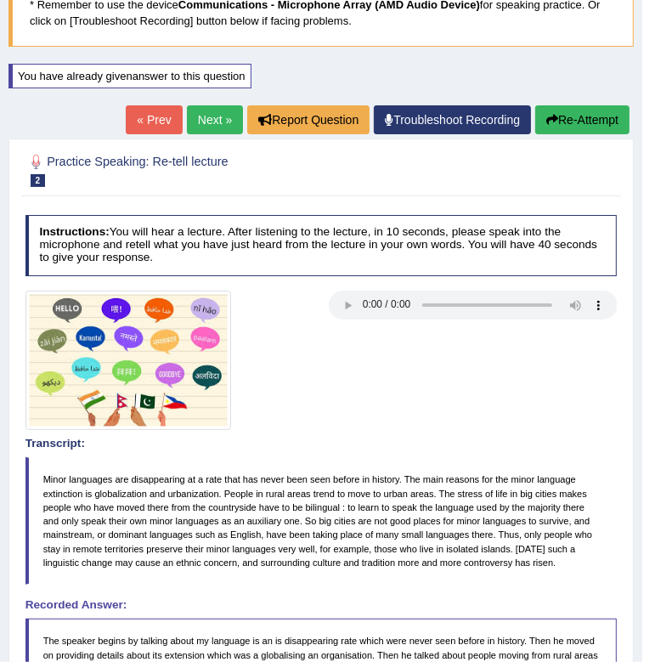
click at [581, 118] on button "Re-Attempt" at bounding box center [583, 119] width 94 height 29
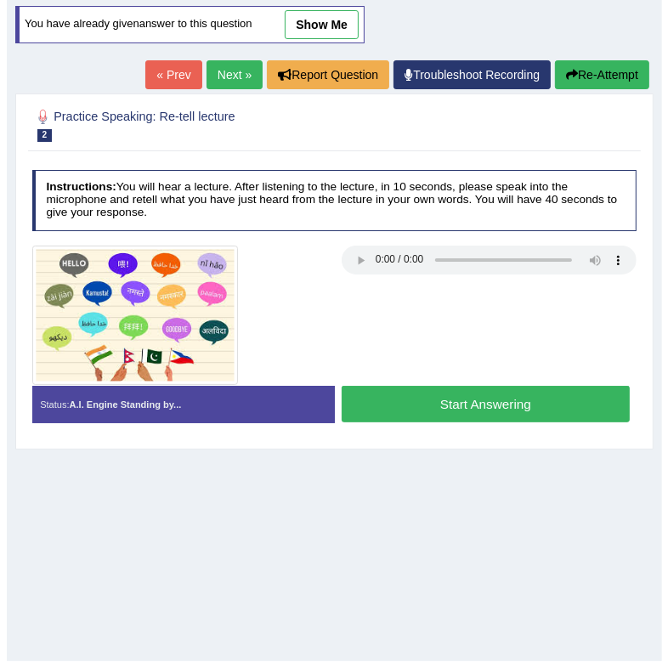
scroll to position [190, 0]
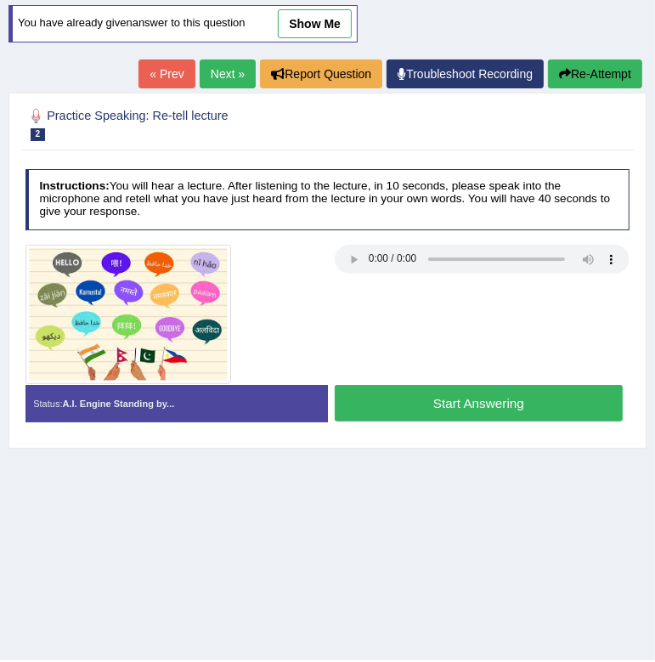
click at [520, 394] on button "Start Answering" at bounding box center [479, 403] width 288 height 37
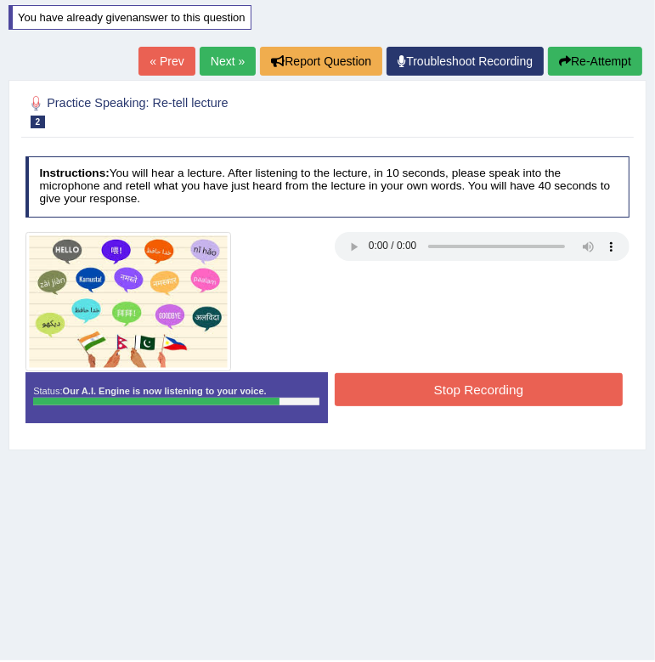
click at [520, 394] on button "Stop Recording" at bounding box center [479, 389] width 288 height 33
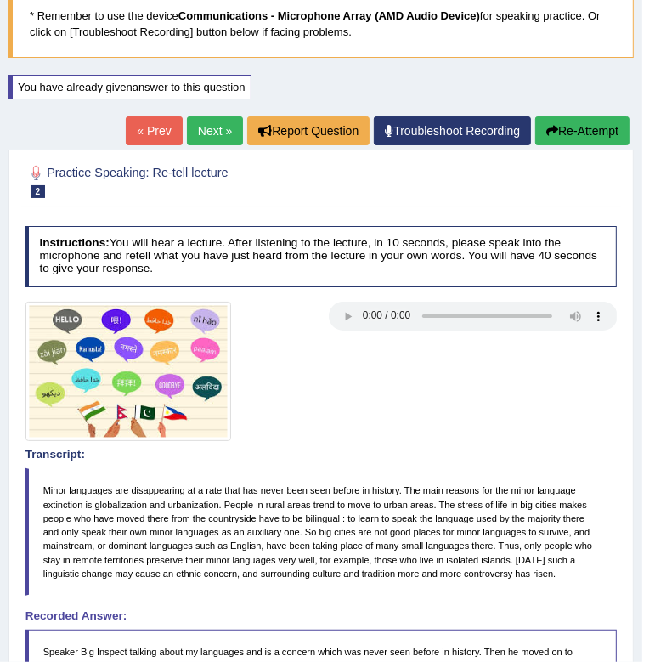
scroll to position [119, 0]
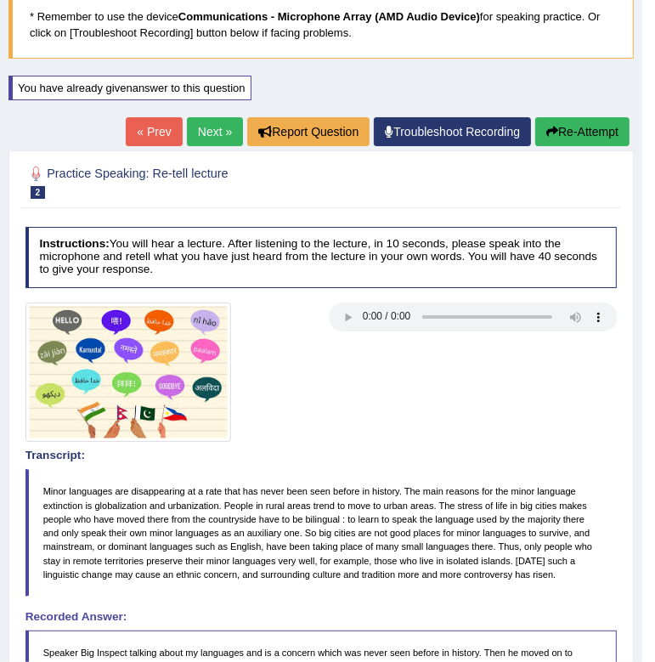
click at [573, 125] on button "Re-Attempt" at bounding box center [583, 131] width 94 height 29
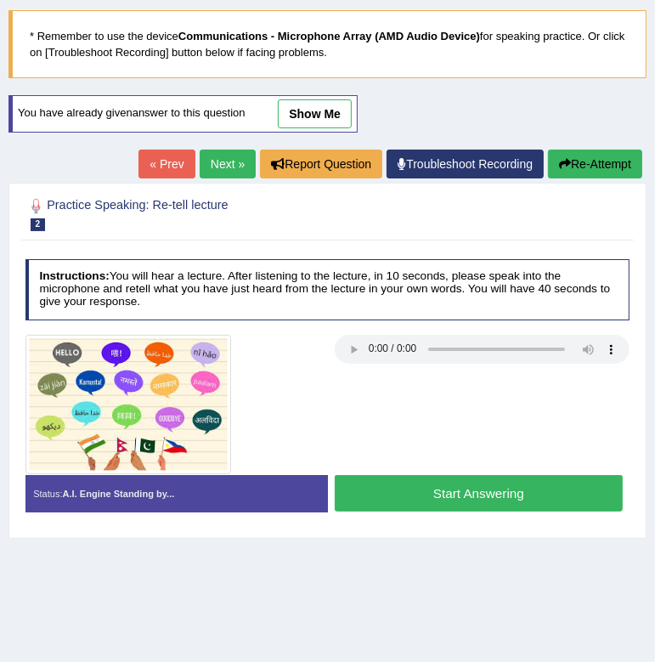
click at [439, 490] on button "Start Answering" at bounding box center [479, 493] width 288 height 37
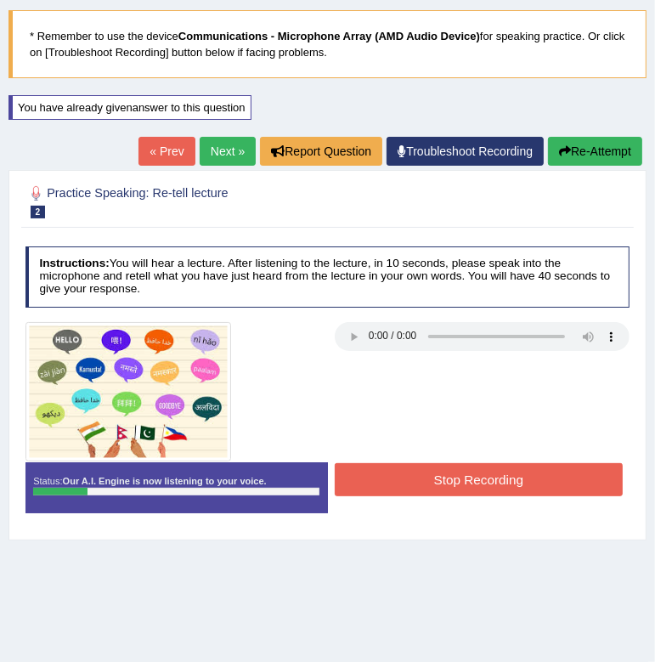
click at [607, 159] on button "Re-Attempt" at bounding box center [595, 151] width 94 height 29
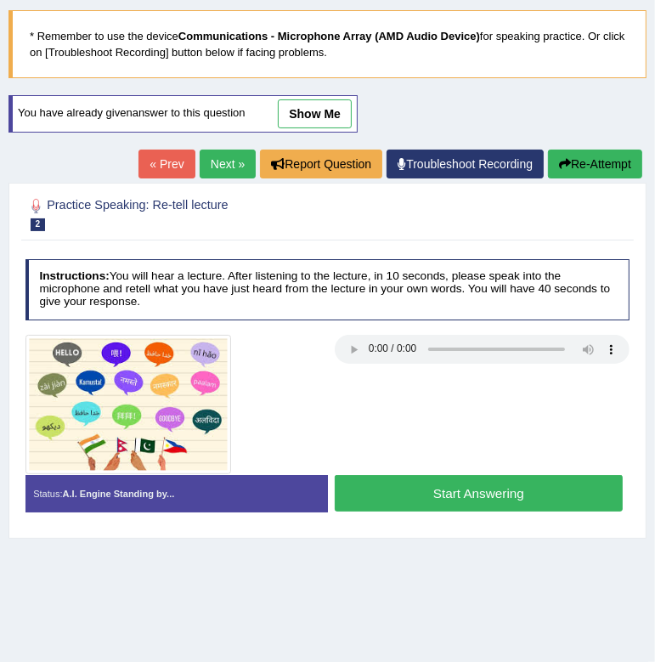
click at [455, 495] on button "Start Answering" at bounding box center [479, 493] width 288 height 37
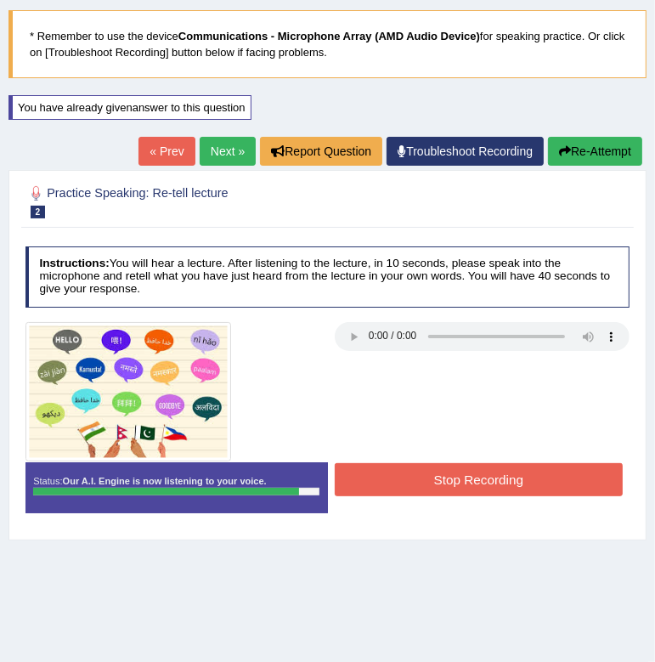
click at [463, 479] on button "Stop Recording" at bounding box center [479, 479] width 288 height 33
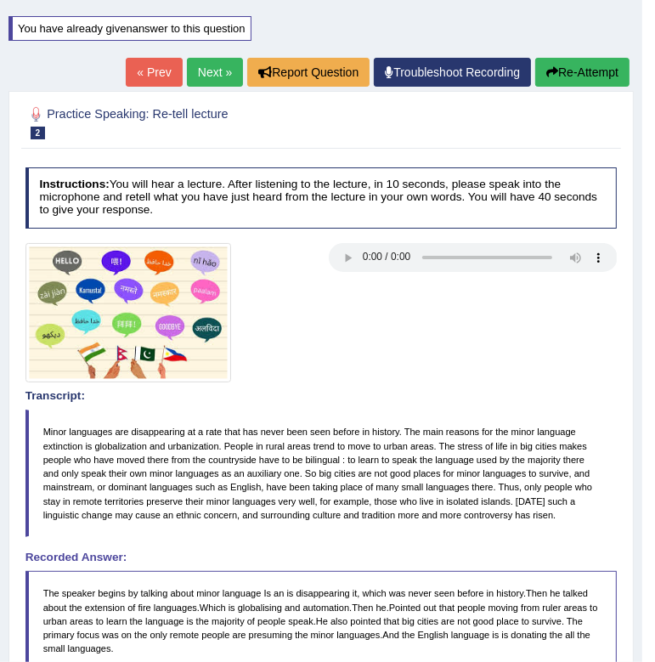
scroll to position [174, 0]
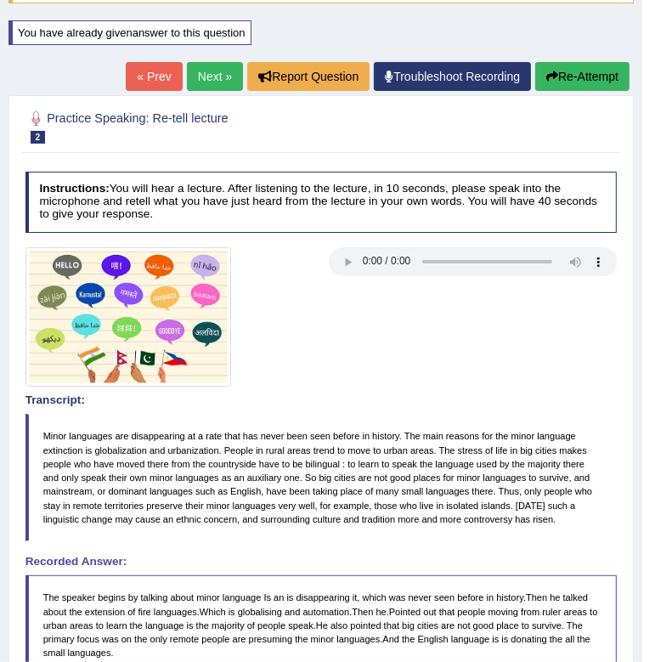
click at [563, 79] on button "Re-Attempt" at bounding box center [583, 76] width 94 height 29
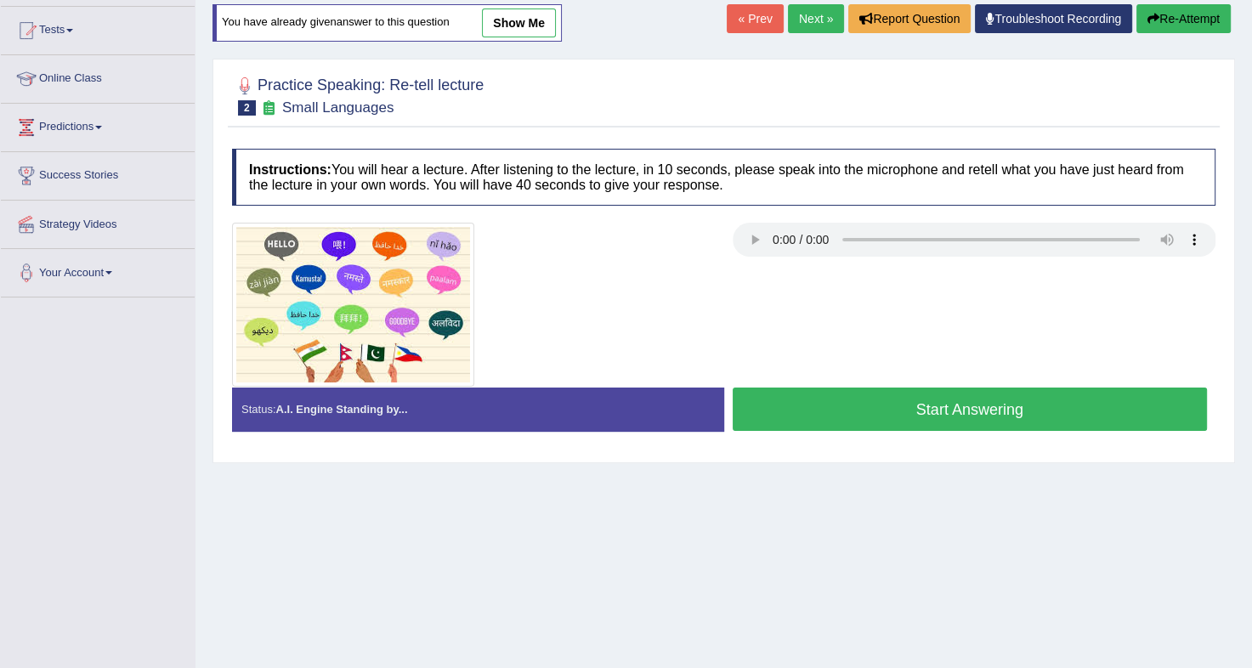
click at [655, 415] on button "Start Answering" at bounding box center [970, 409] width 475 height 43
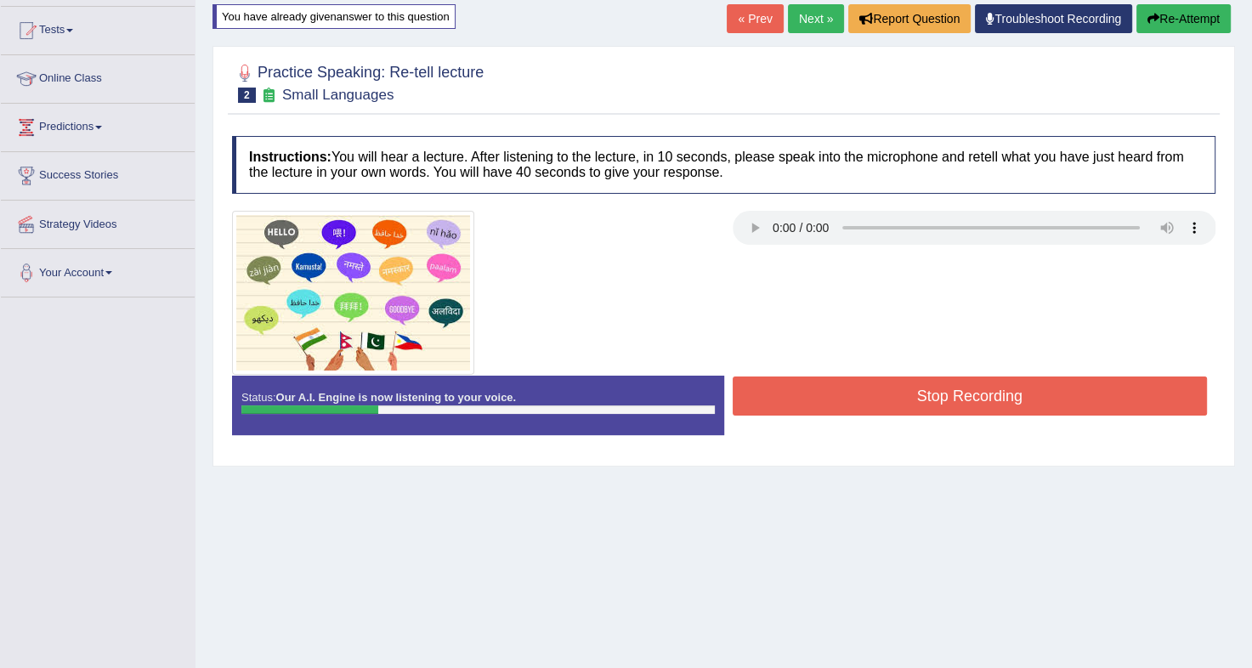
click at [655, 22] on button "Re-Attempt" at bounding box center [1183, 18] width 94 height 29
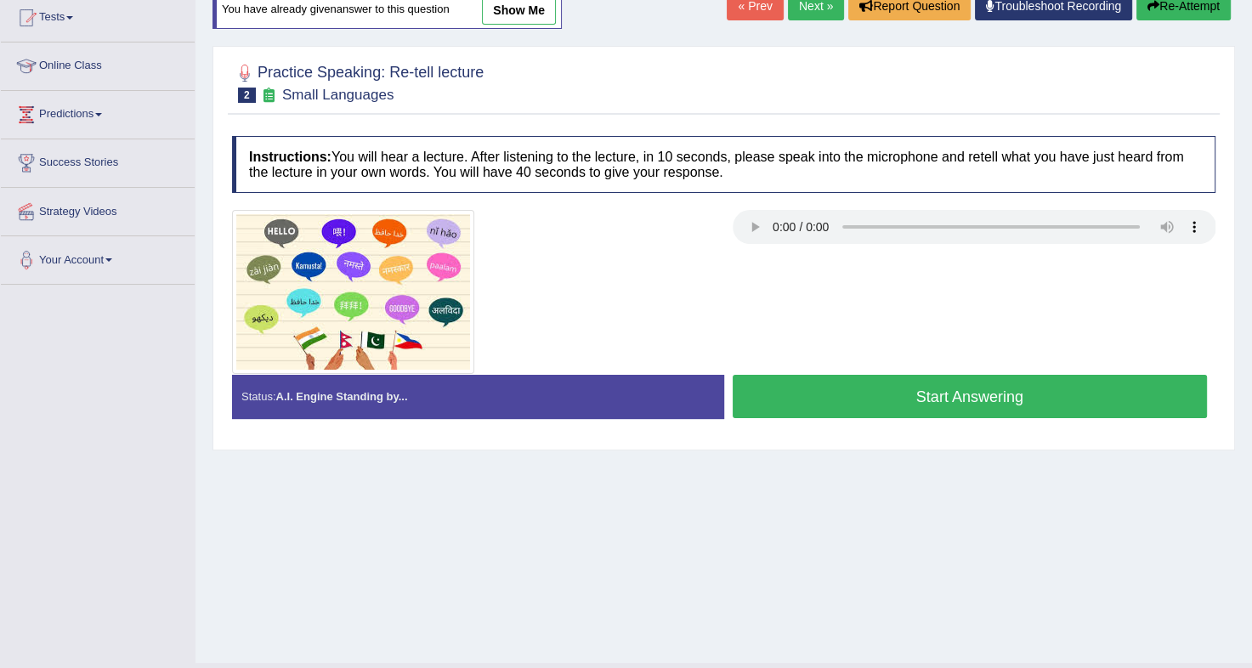
click at [887, 400] on button "Start Answering" at bounding box center [970, 396] width 475 height 43
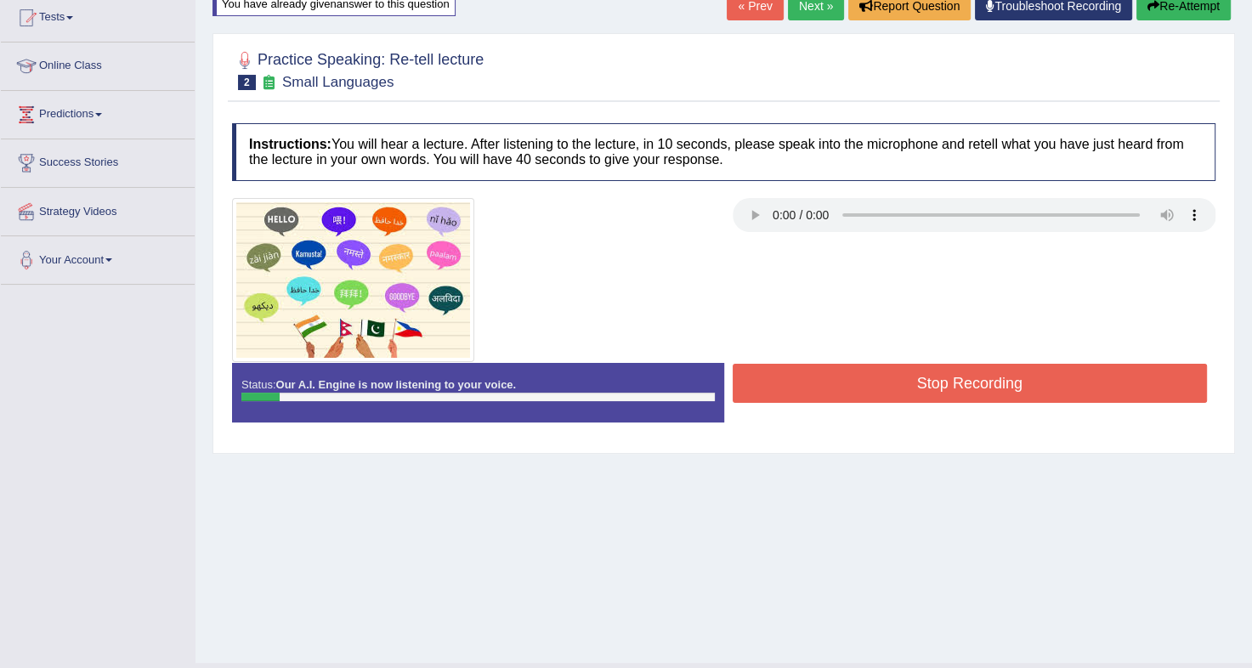
click at [892, 383] on button "Stop Recording" at bounding box center [970, 383] width 475 height 39
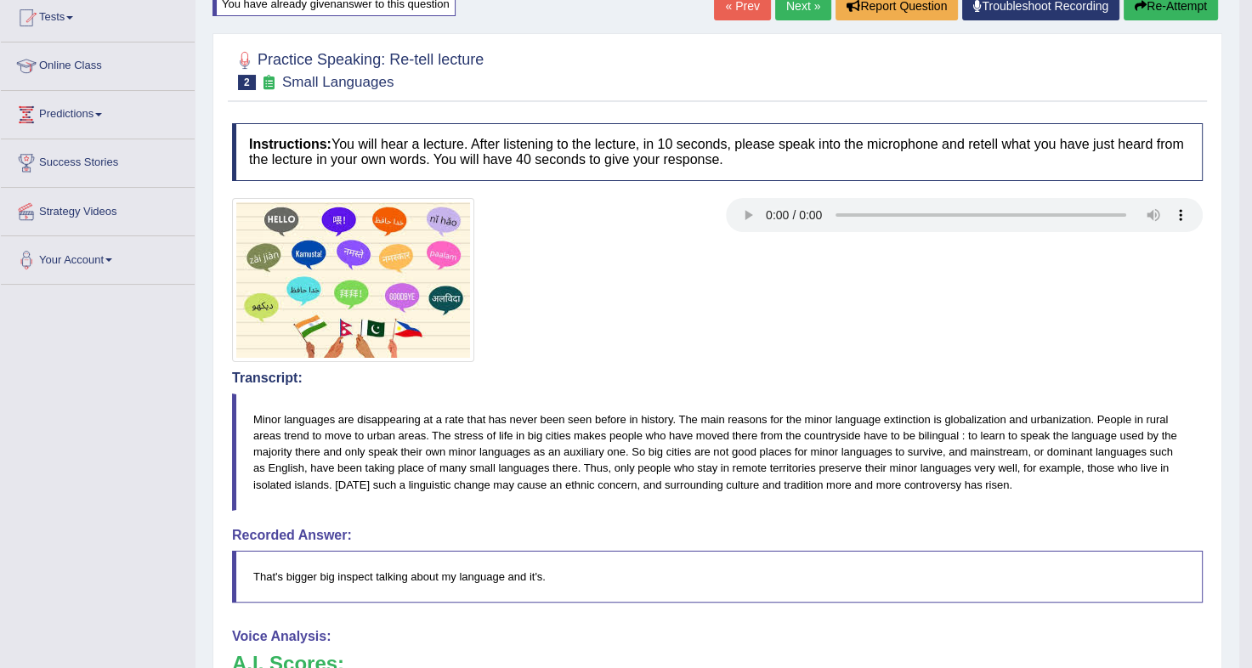
click at [1153, 14] on button "Re-Attempt" at bounding box center [1171, 5] width 94 height 29
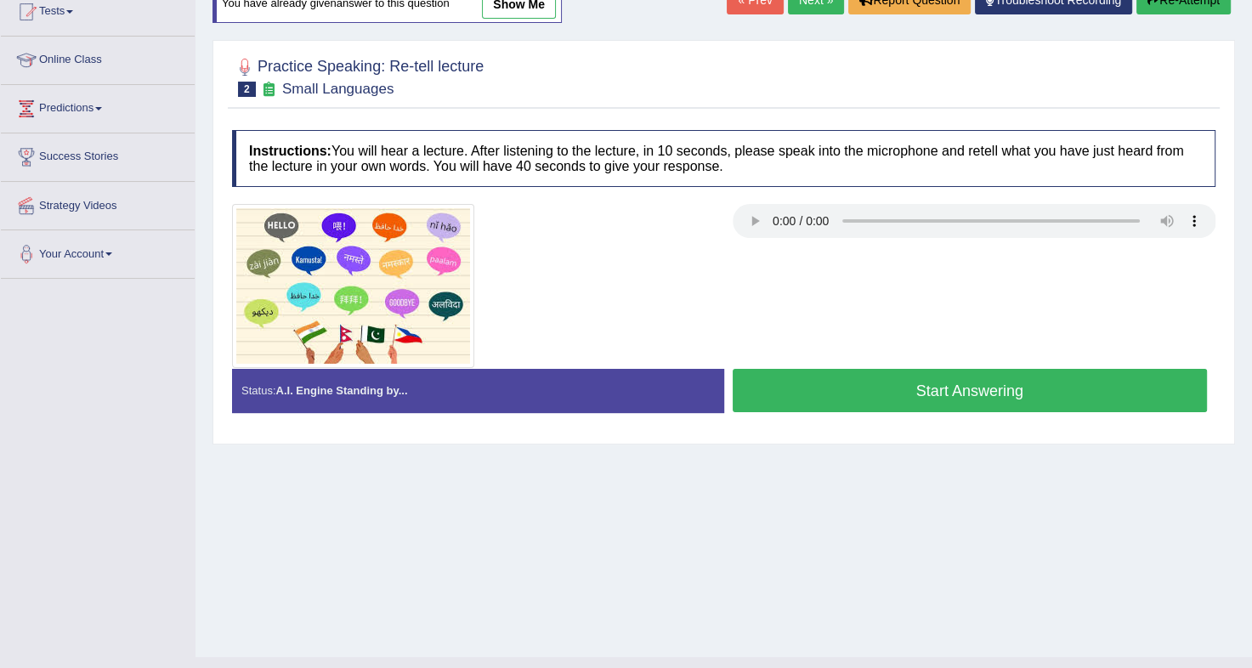
click at [929, 388] on button "Start Answering" at bounding box center [970, 390] width 475 height 43
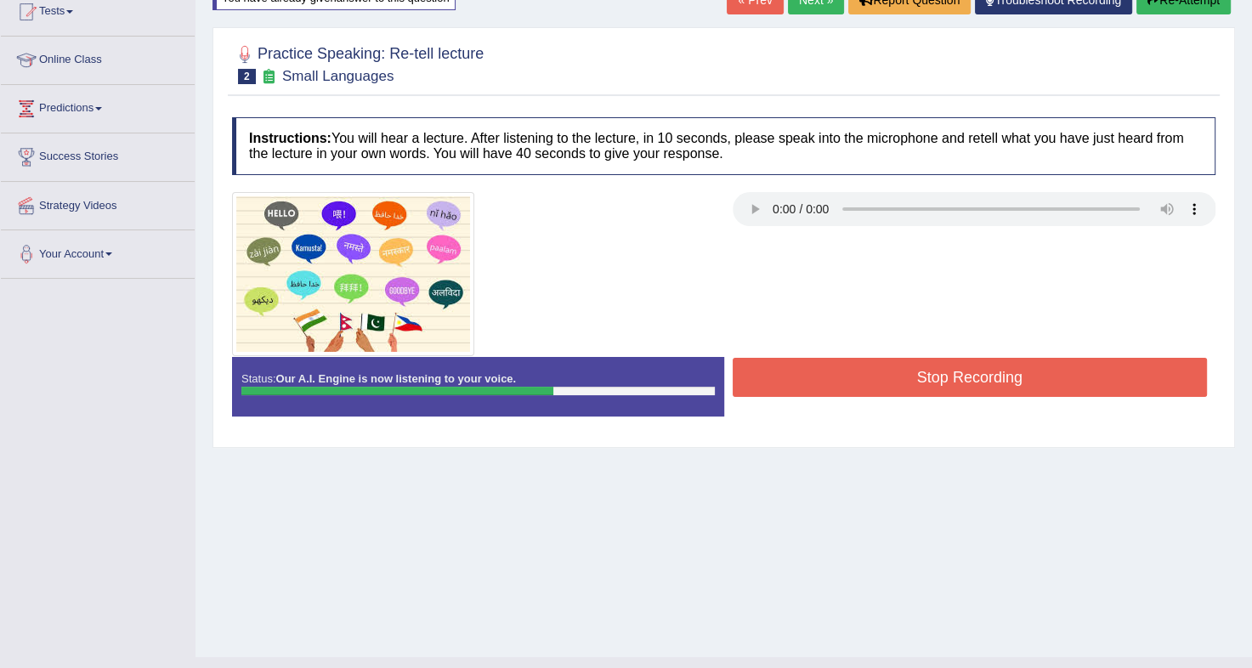
click at [929, 388] on button "Stop Recording" at bounding box center [970, 377] width 475 height 39
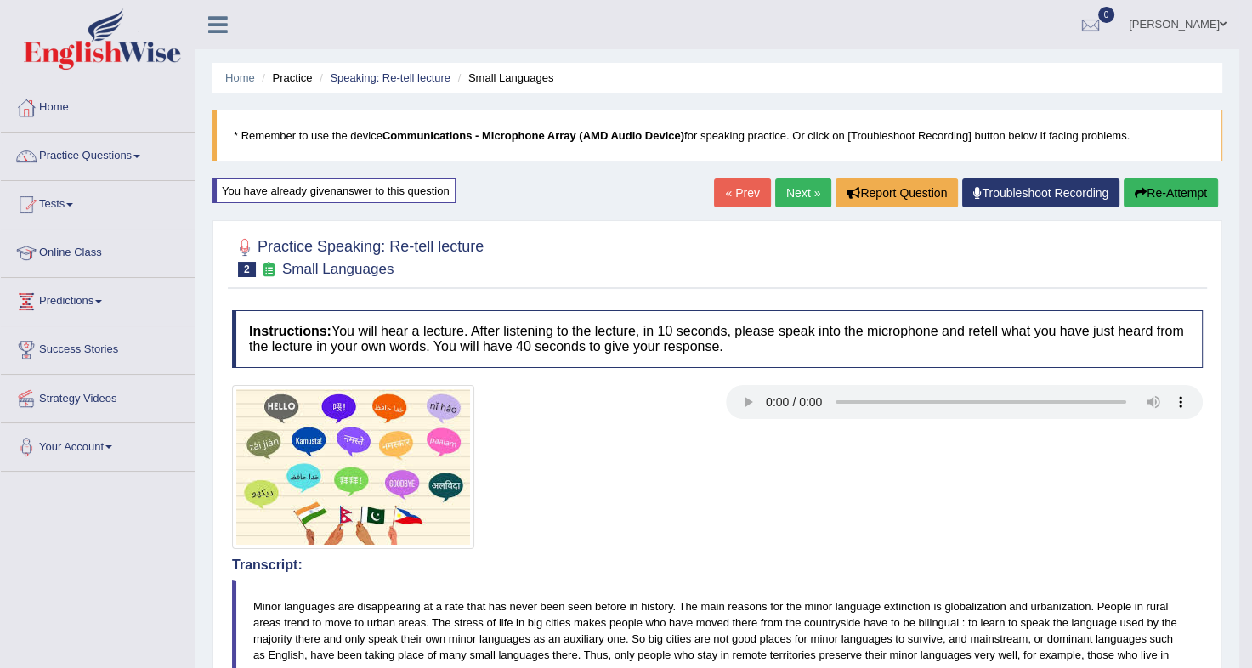
click at [1169, 199] on button "Re-Attempt" at bounding box center [1171, 193] width 94 height 29
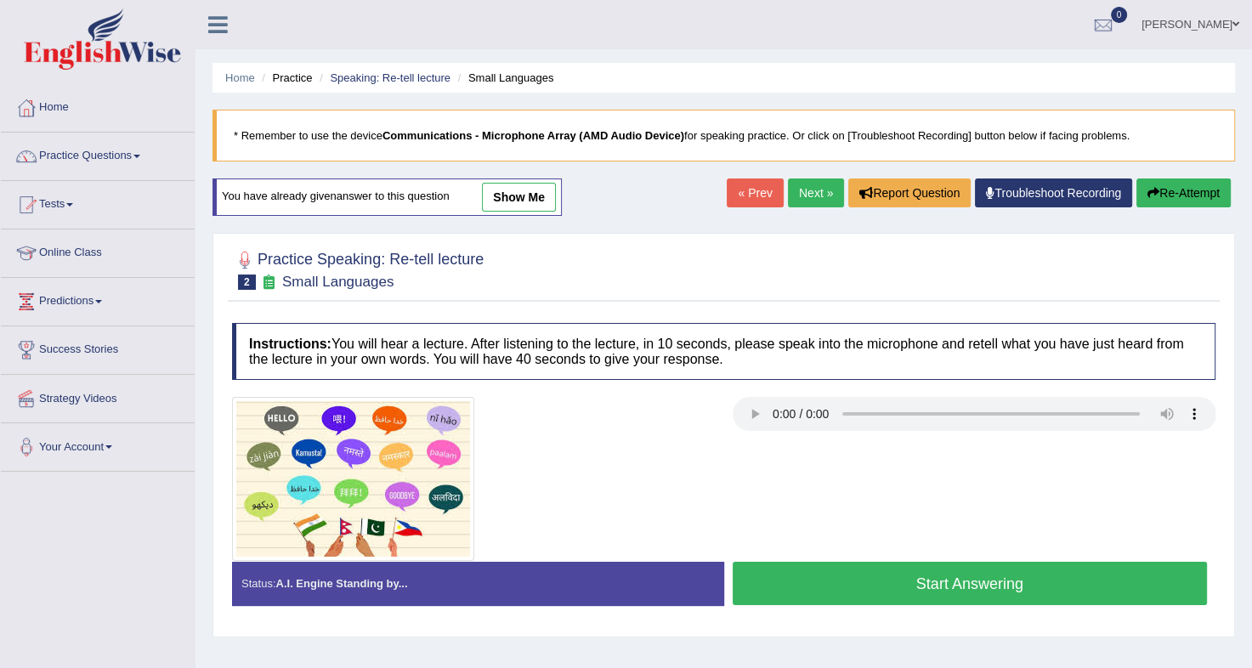
click at [910, 575] on button "Start Answering" at bounding box center [970, 583] width 475 height 43
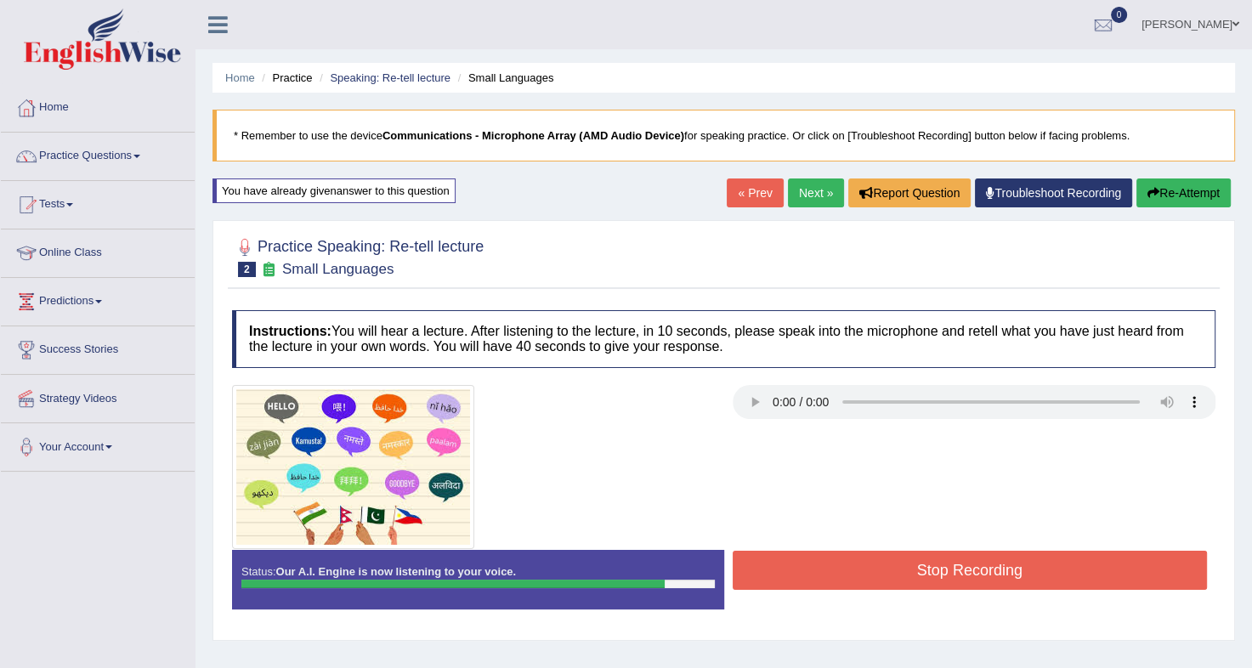
click at [910, 575] on button "Stop Recording" at bounding box center [970, 570] width 475 height 39
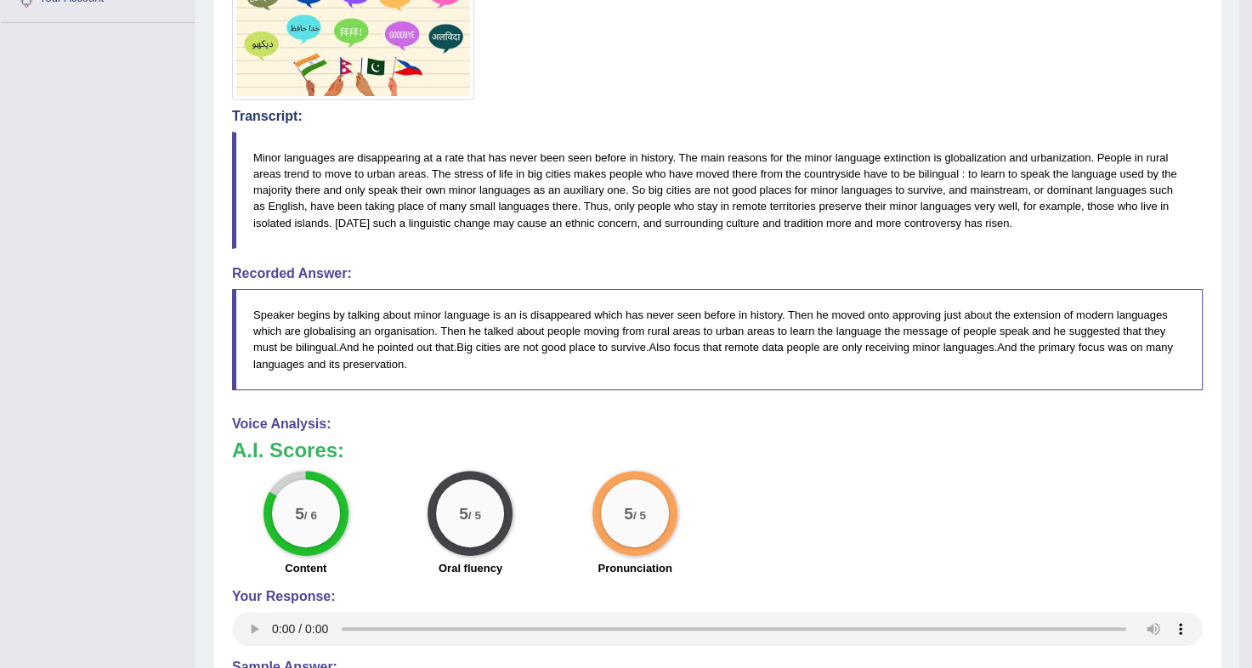
scroll to position [444, 0]
